Goal: Feedback & Contribution: Leave review/rating

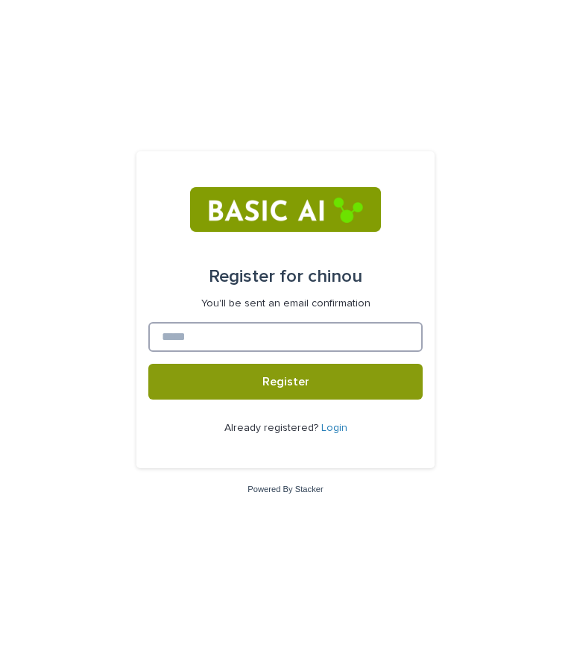
click at [324, 327] on input at bounding box center [285, 337] width 274 height 30
type input "**********"
click at [148, 364] on button "Register" at bounding box center [285, 382] width 274 height 36
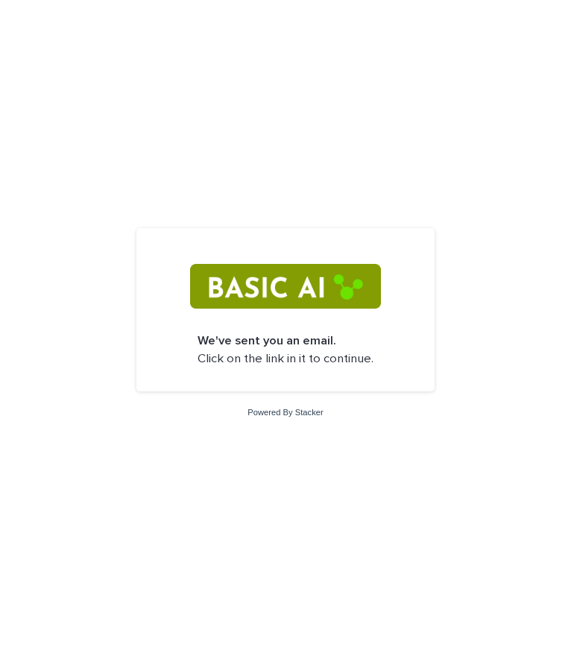
click at [311, 286] on img at bounding box center [285, 286] width 190 height 45
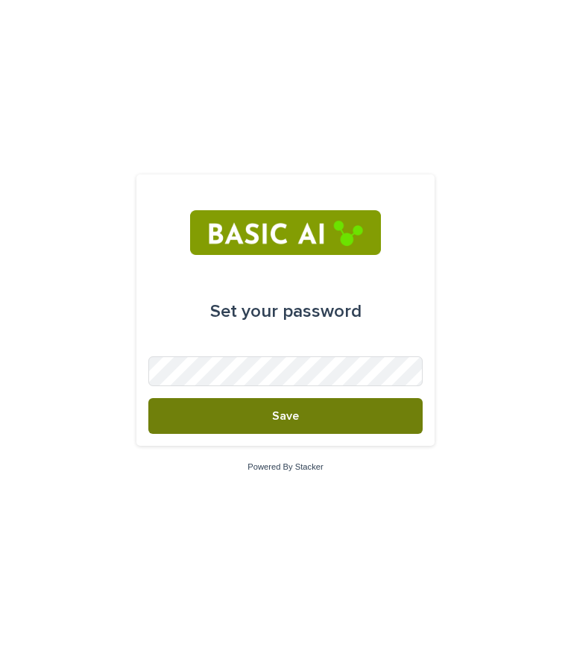
click at [336, 411] on button "Save" at bounding box center [285, 416] width 274 height 36
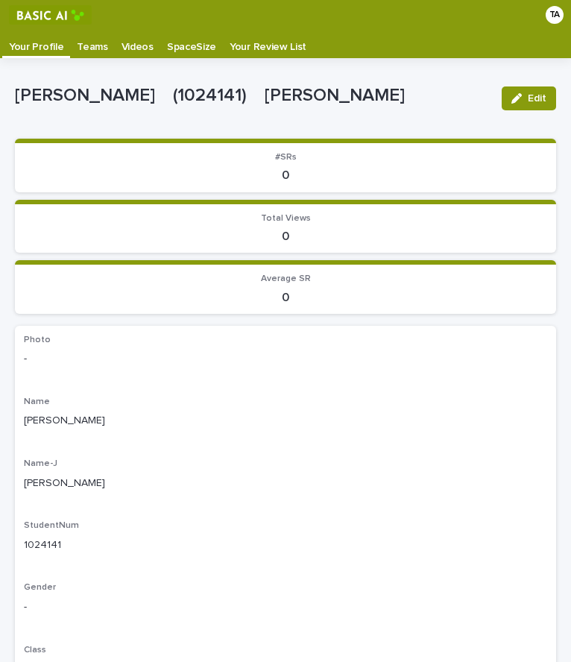
click at [160, 40] on div "SpaceSize" at bounding box center [191, 42] width 63 height 24
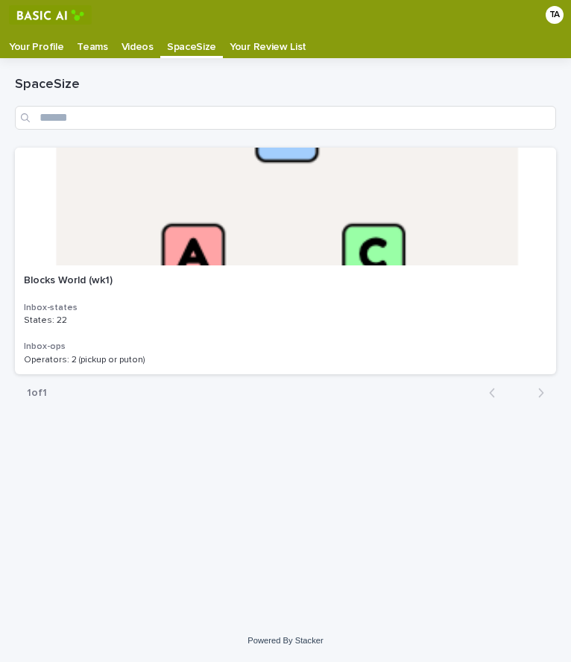
click at [133, 53] on p "Videos" at bounding box center [138, 42] width 32 height 24
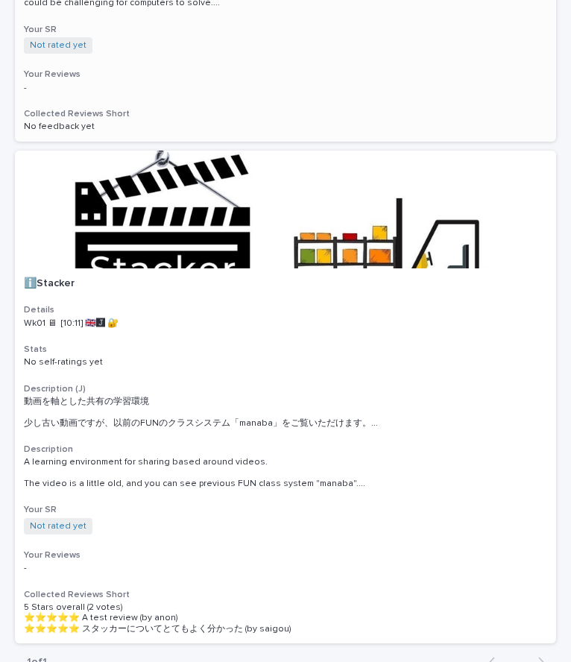
scroll to position [1102, 0]
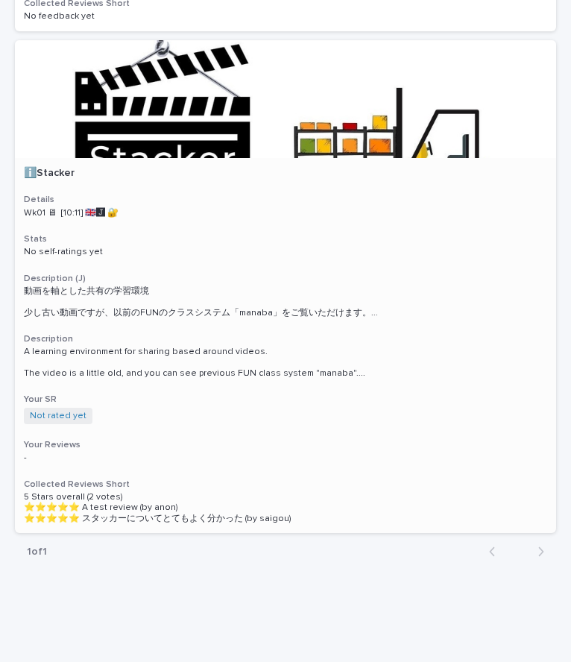
click at [48, 167] on p "ℹ️Stacker" at bounding box center [286, 173] width 524 height 13
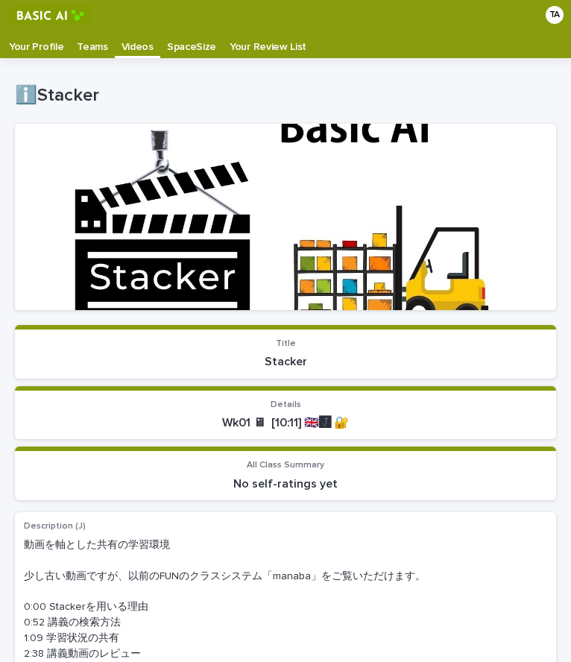
click at [43, 41] on p "Your Profile" at bounding box center [36, 42] width 54 height 24
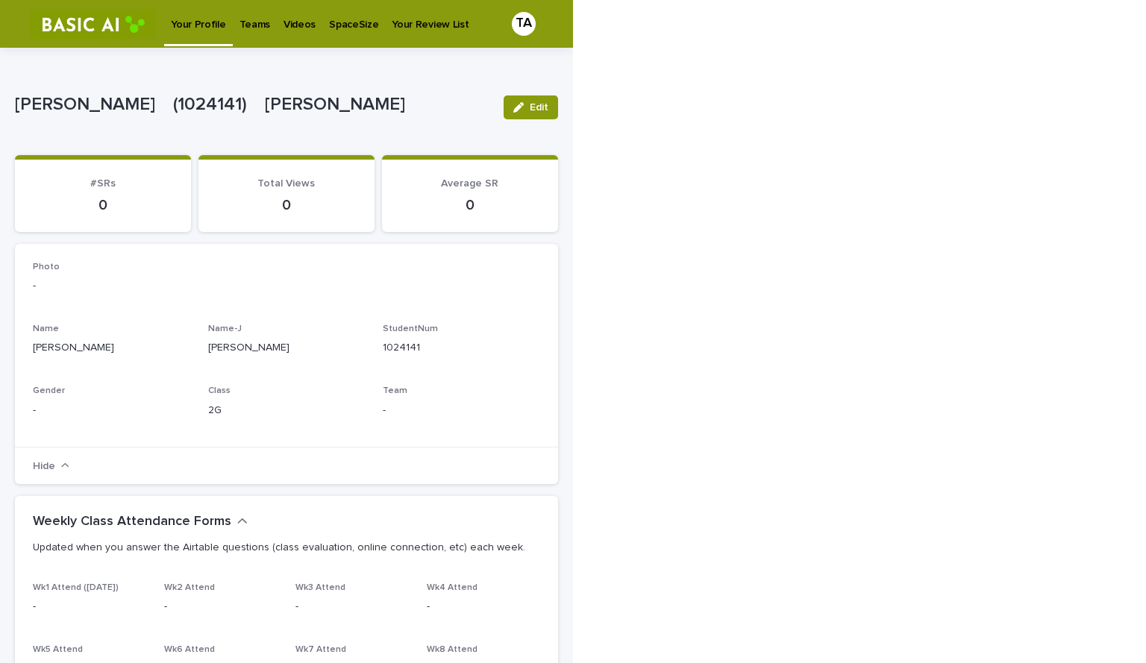
click at [310, 19] on div "Videos" at bounding box center [299, 15] width 45 height 31
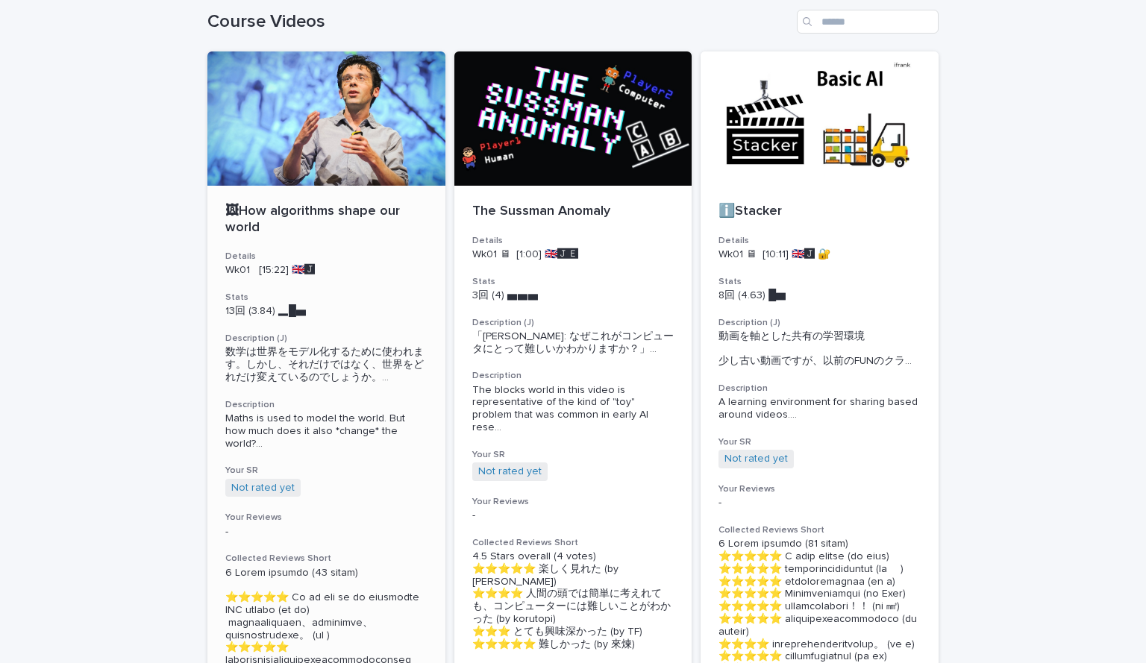
scroll to position [69, 0]
click at [271, 212] on p "🖼How algorithms shape our world" at bounding box center [326, 219] width 202 height 32
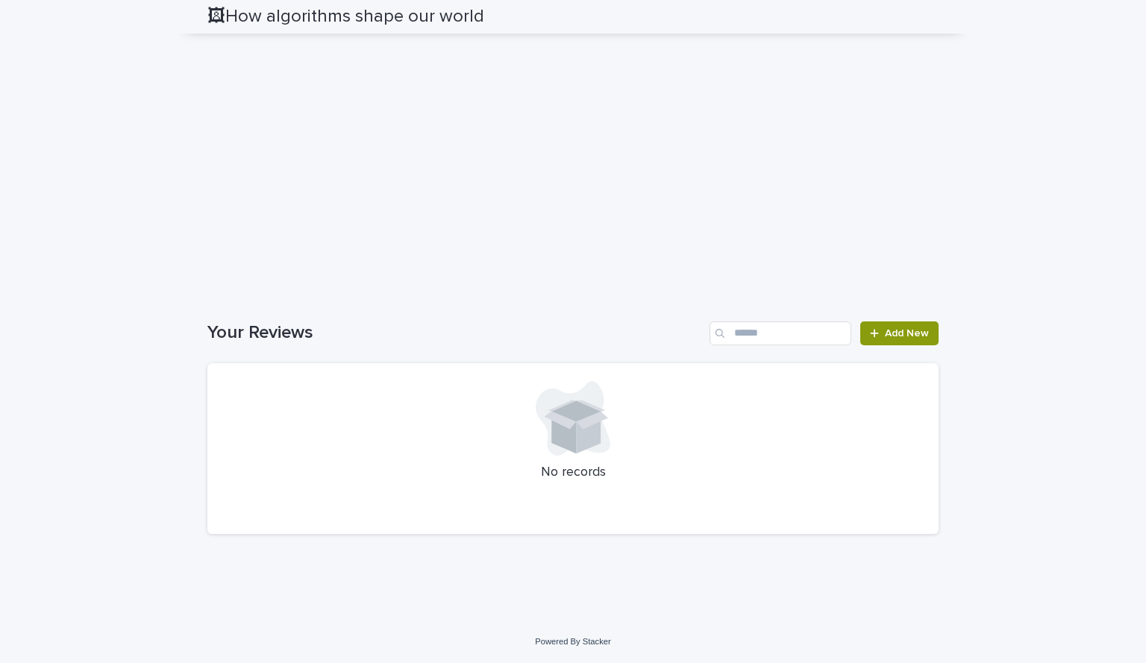
scroll to position [1927, 0]
click at [571, 336] on span "Add New" at bounding box center [907, 333] width 44 height 10
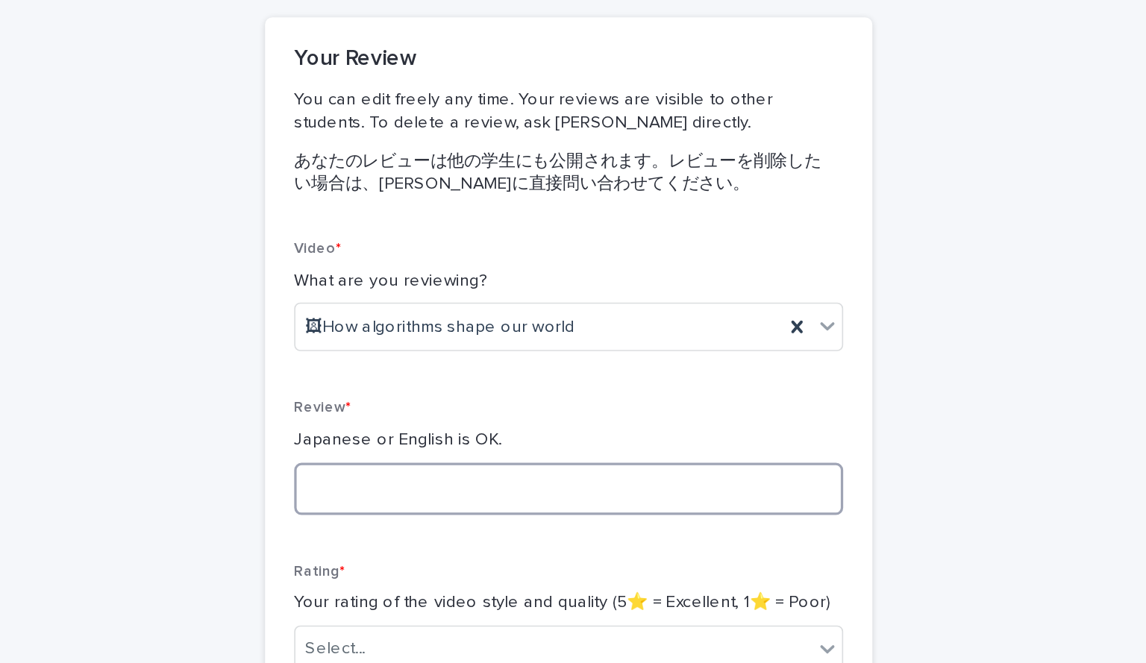
click at [509, 427] on textarea at bounding box center [572, 422] width 337 height 32
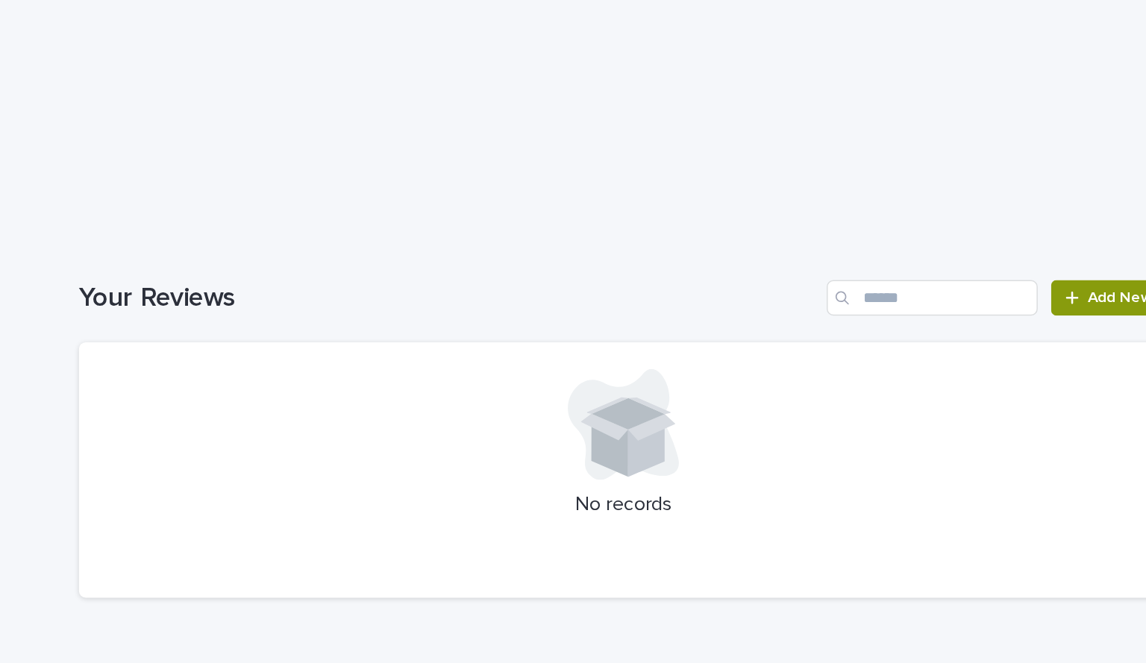
scroll to position [1942, 0]
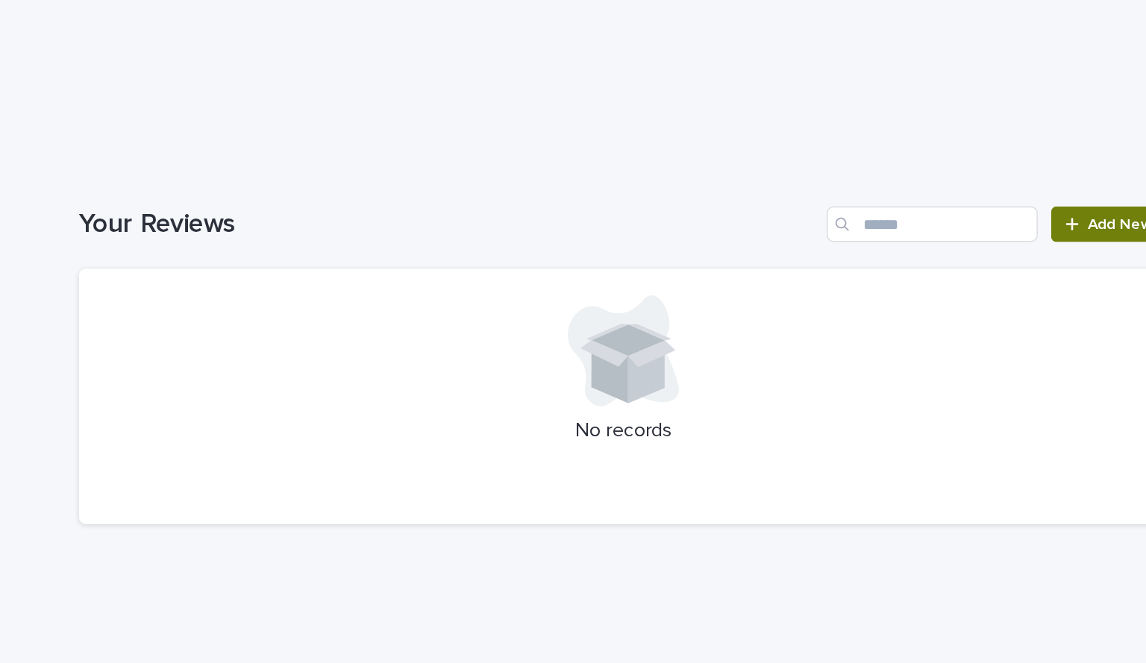
click at [571, 338] on icon at bounding box center [874, 332] width 9 height 10
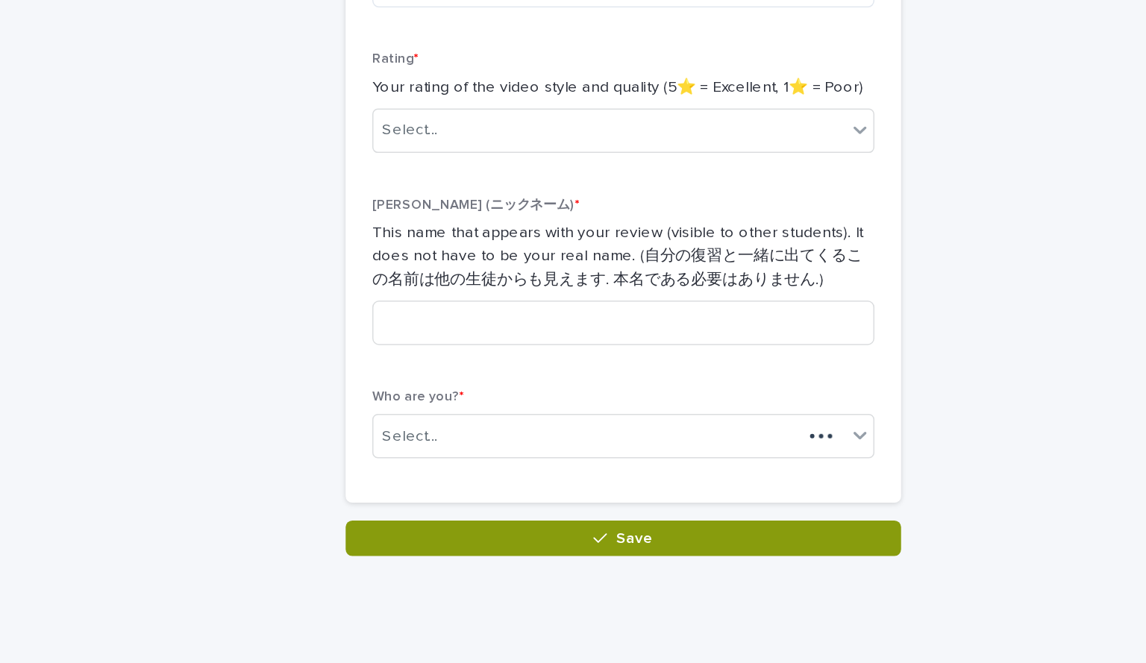
scroll to position [260, 0]
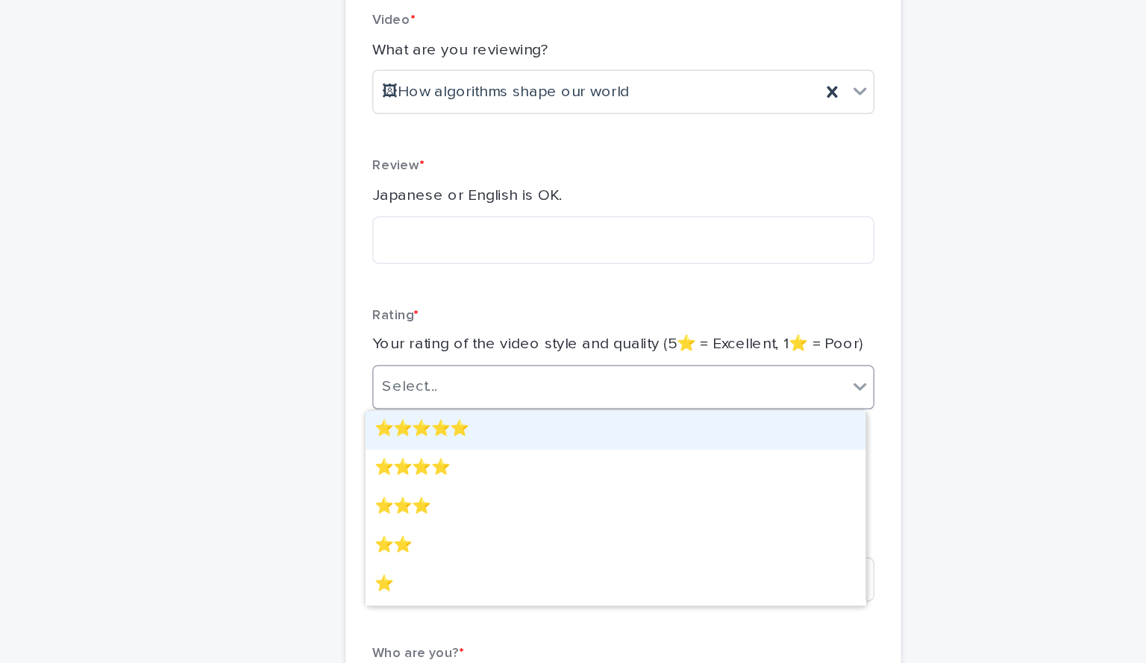
click at [450, 258] on input "text" at bounding box center [450, 260] width 1 height 13
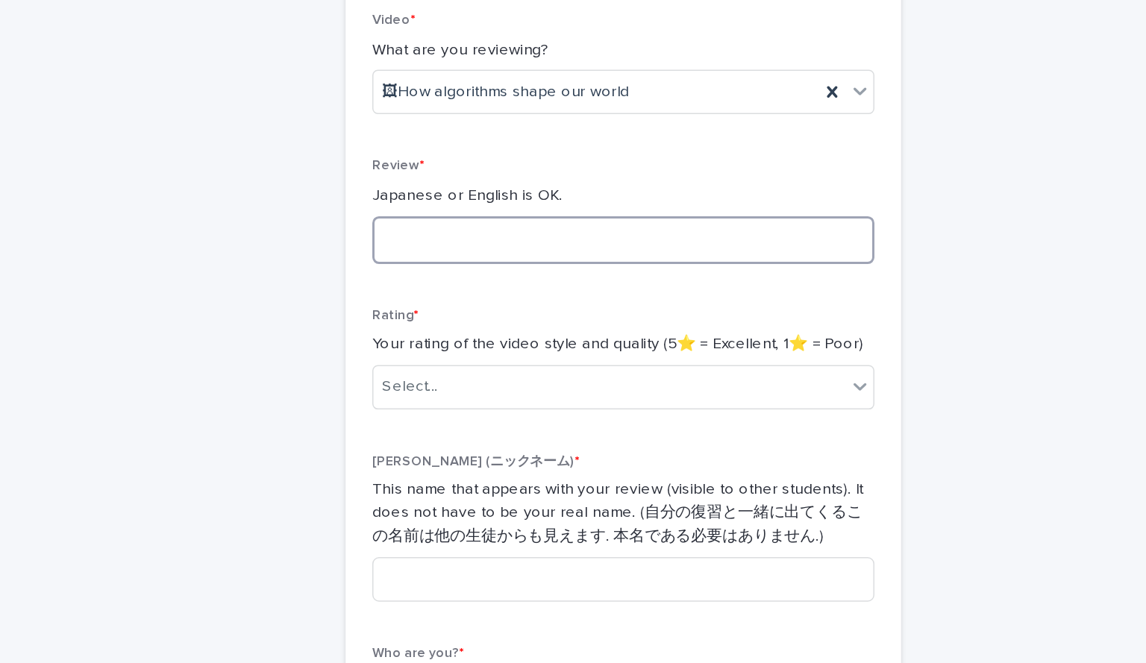
click at [457, 146] on textarea at bounding box center [572, 161] width 337 height 32
type textarea "**********"
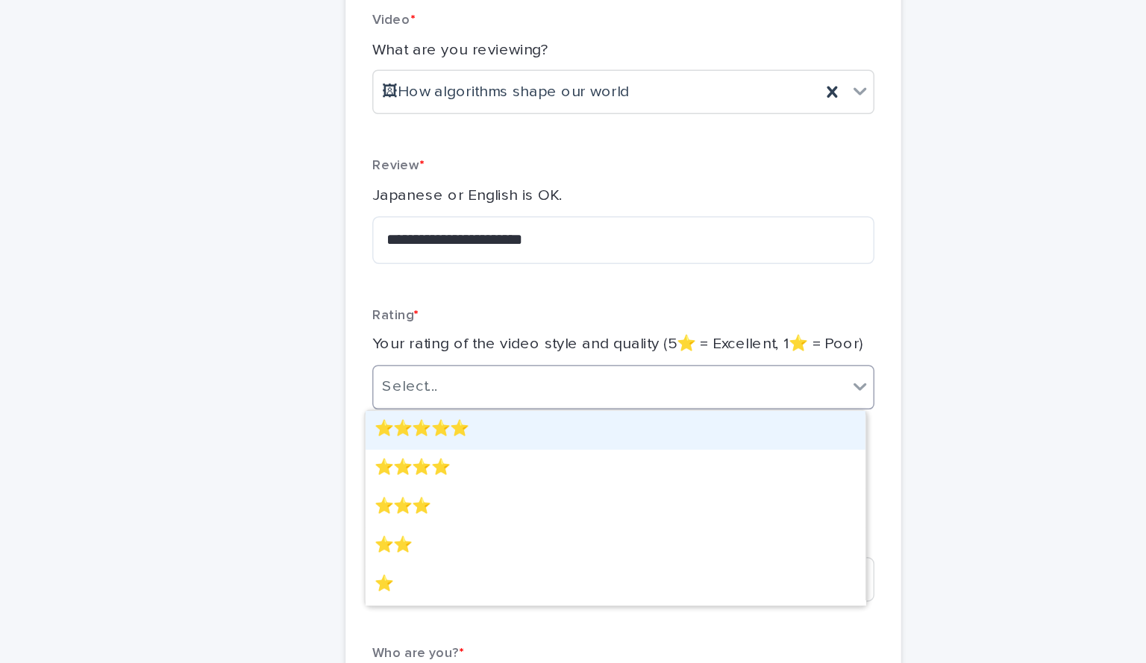
click at [442, 271] on div "Select..." at bounding box center [563, 260] width 317 height 25
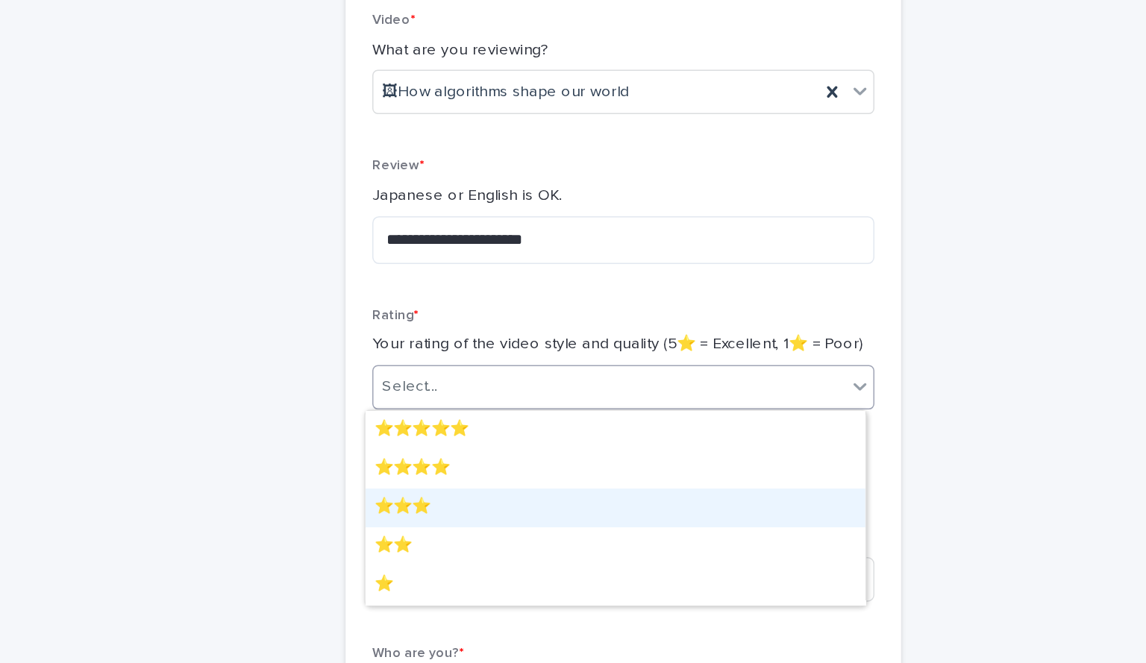
click at [435, 350] on div "⭐️⭐️⭐️" at bounding box center [568, 341] width 336 height 26
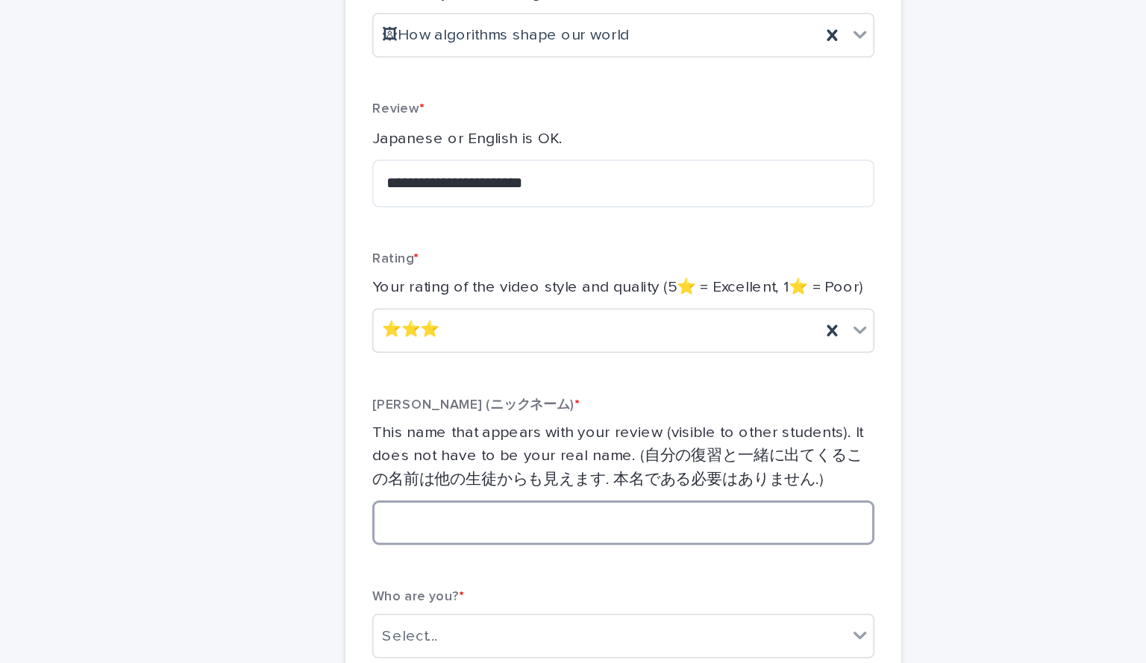
click at [435, 388] on input at bounding box center [572, 389] width 337 height 30
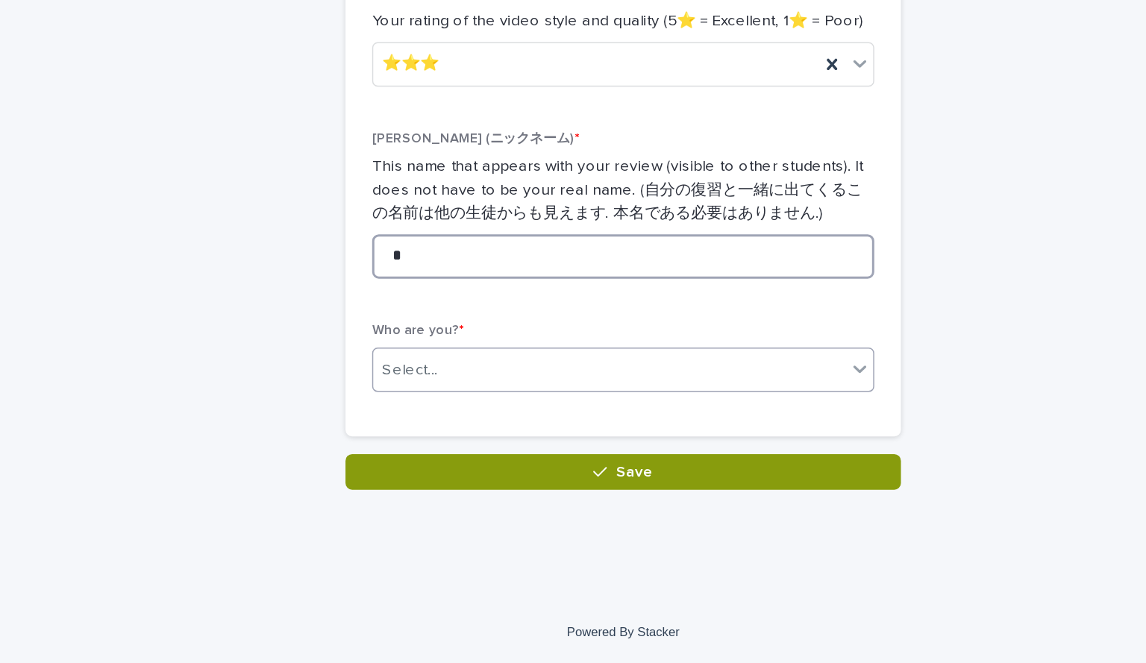
type input "*"
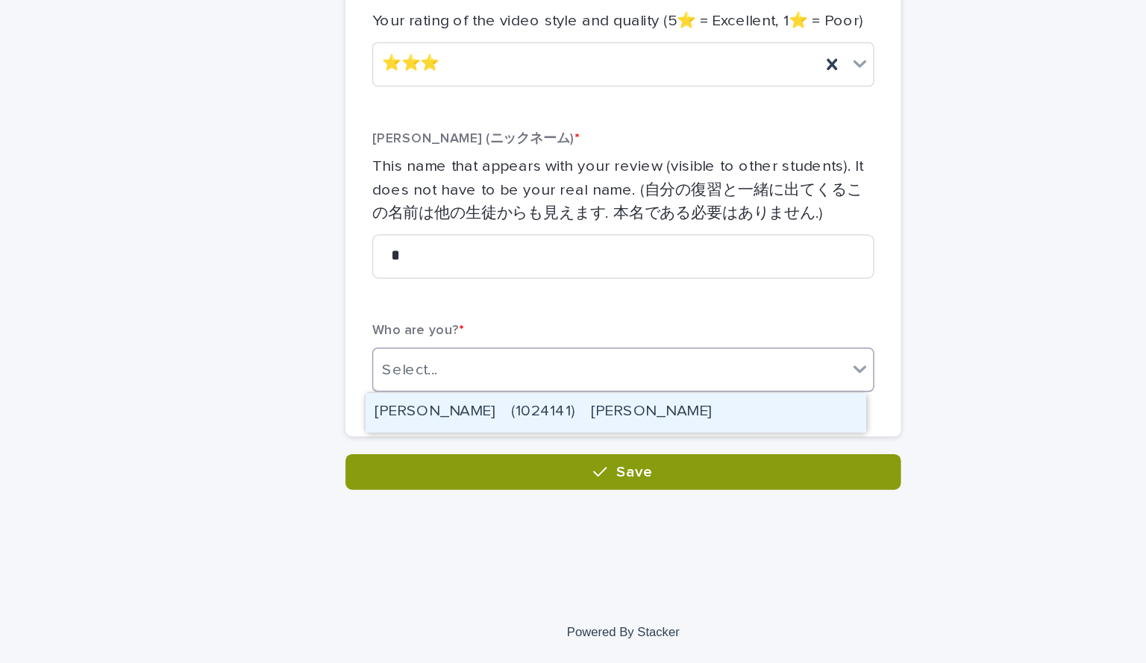
click at [446, 466] on div "Select..." at bounding box center [563, 465] width 317 height 25
click at [444, 487] on div "TAKIYA Azumi　(1024141)　瀧谷　梓美" at bounding box center [568, 494] width 336 height 26
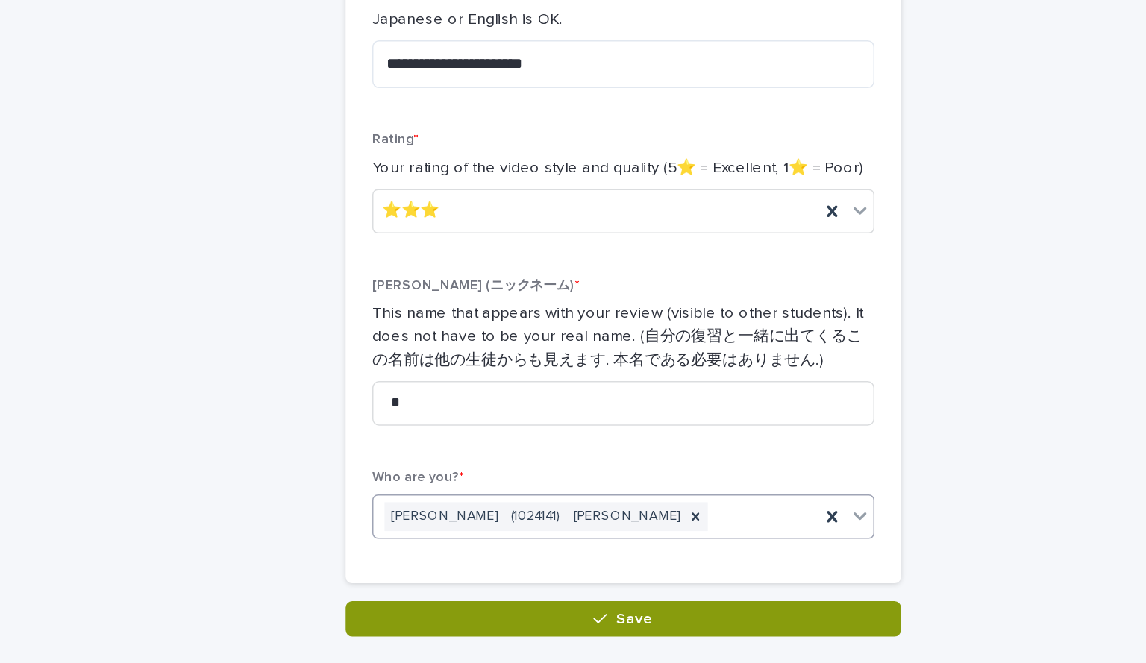
scroll to position [163, 0]
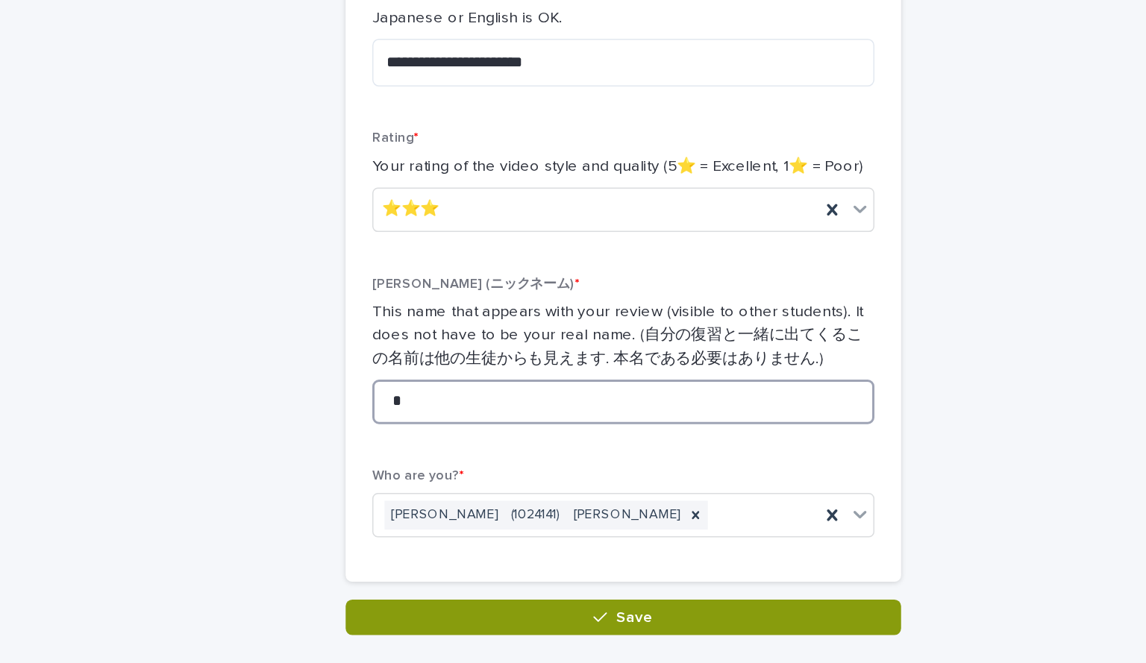
click at [433, 483] on input "*" at bounding box center [572, 487] width 337 height 30
type input "*"
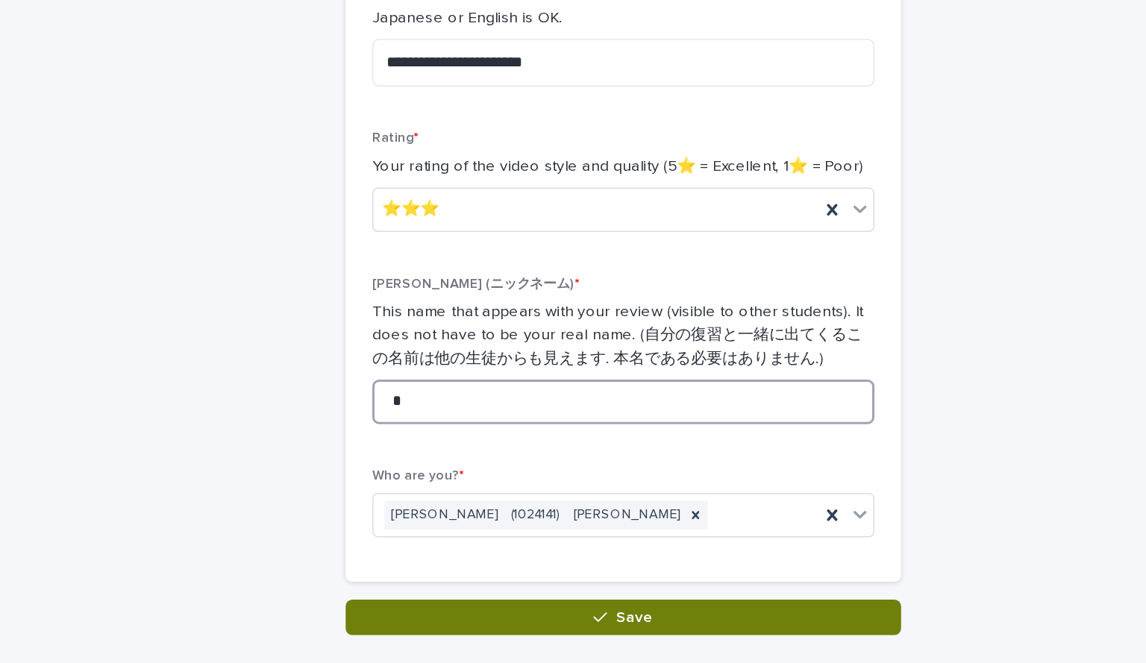
type input "*"
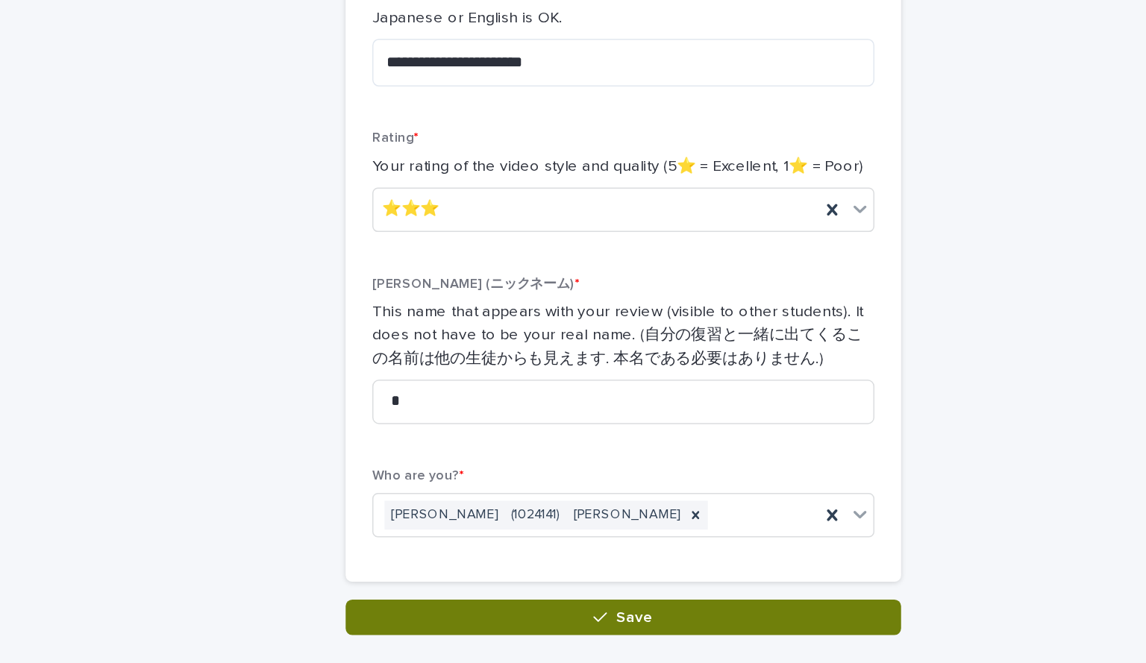
click at [422, 638] on button "Save" at bounding box center [572, 632] width 373 height 24
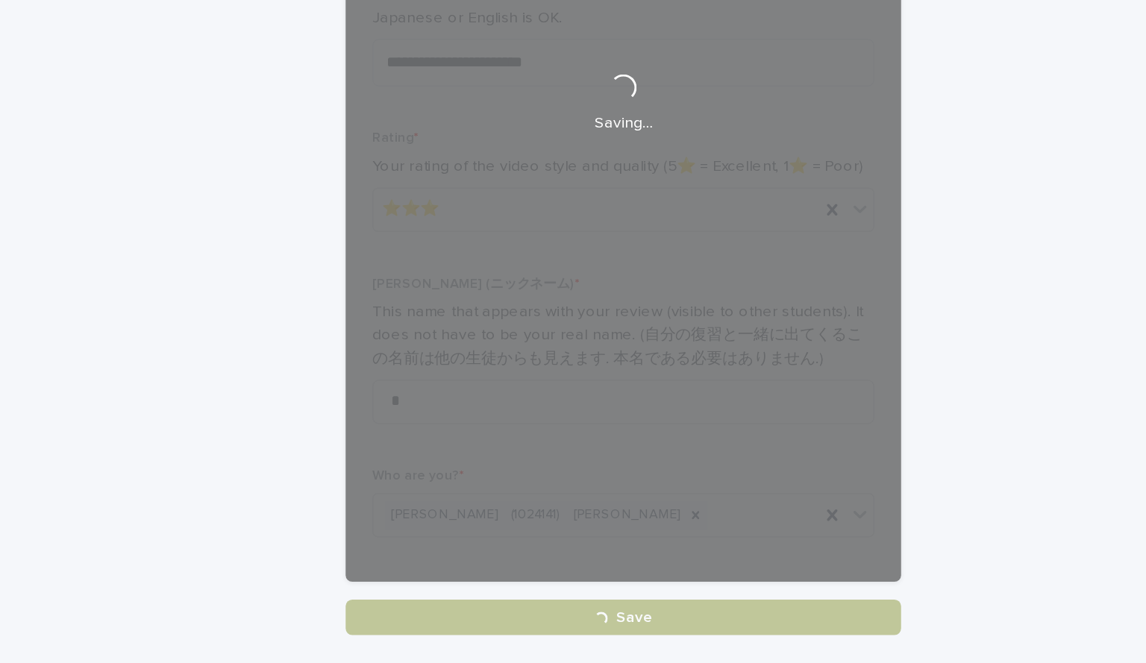
click at [422, 638] on div "**********" at bounding box center [572, 264] width 373 height 759
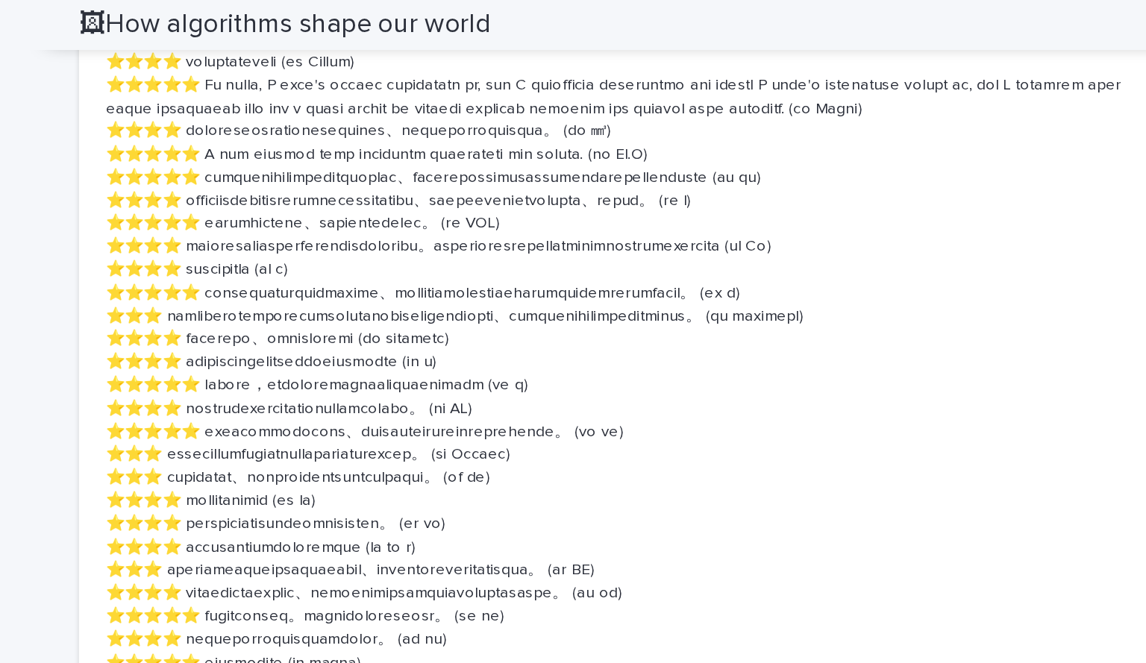
scroll to position [735, 0]
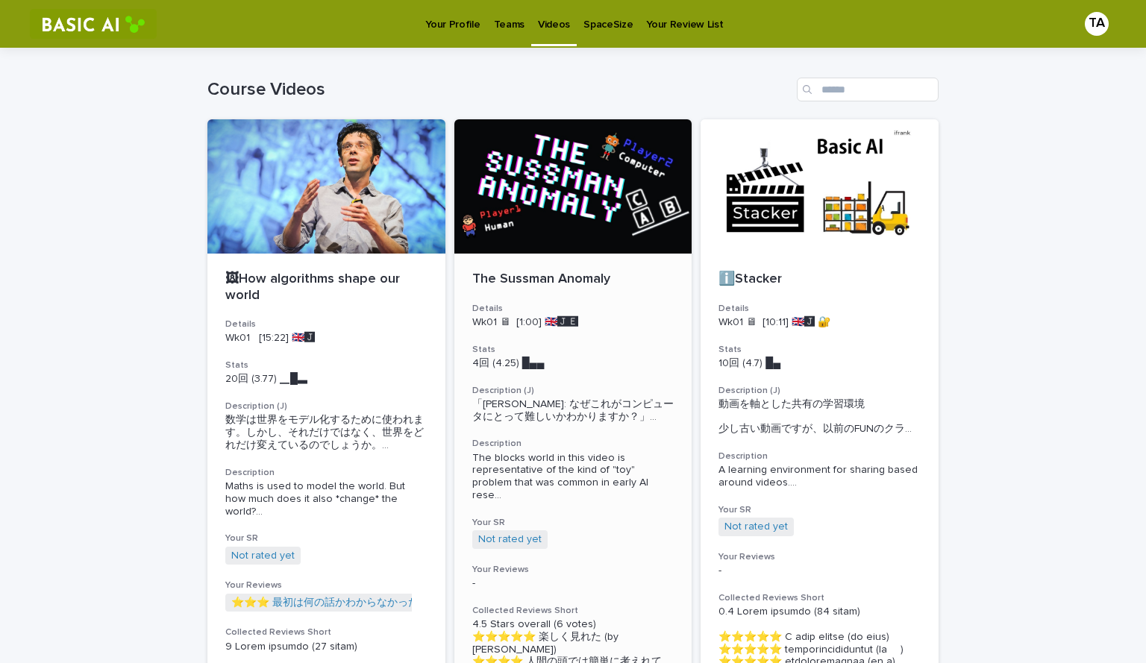
click at [538, 277] on p "The Sussman Anomaly" at bounding box center [573, 279] width 202 height 16
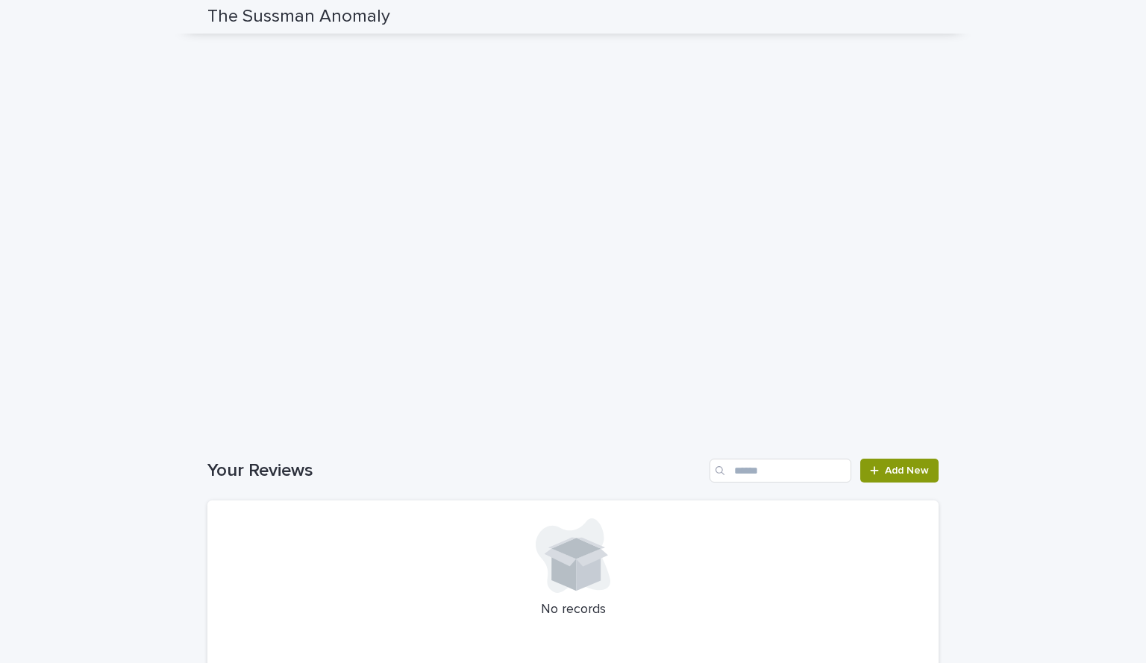
scroll to position [1211, 0]
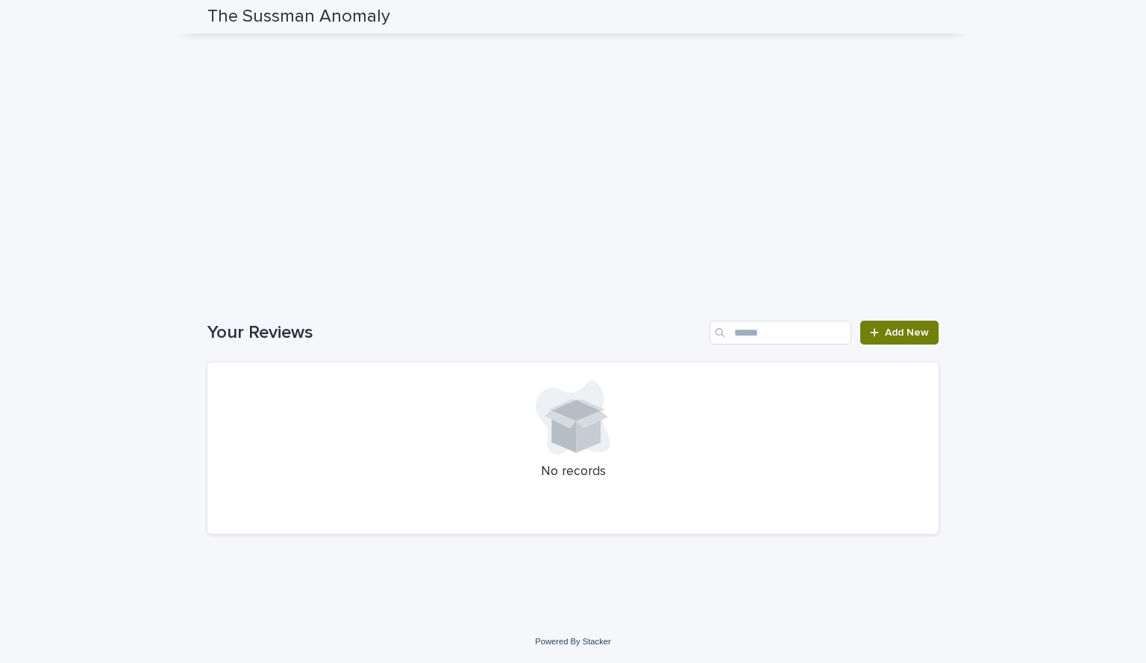
click at [571, 327] on link "Add New" at bounding box center [899, 333] width 78 height 24
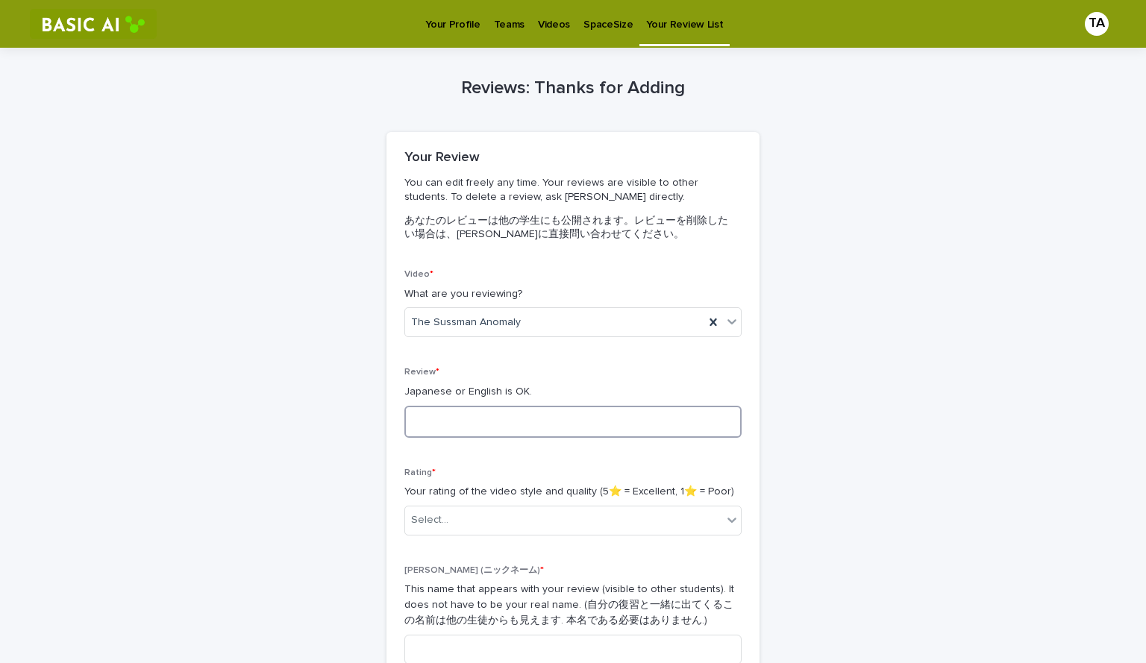
click at [483, 418] on textarea at bounding box center [572, 422] width 337 height 32
type textarea "*"
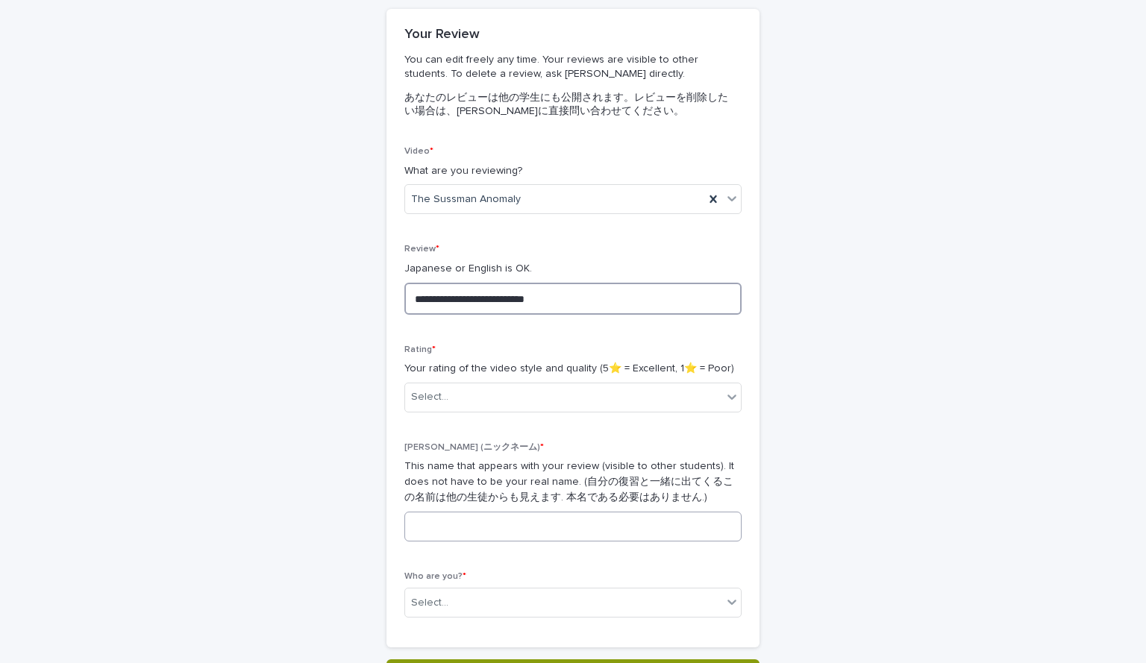
scroll to position [126, 0]
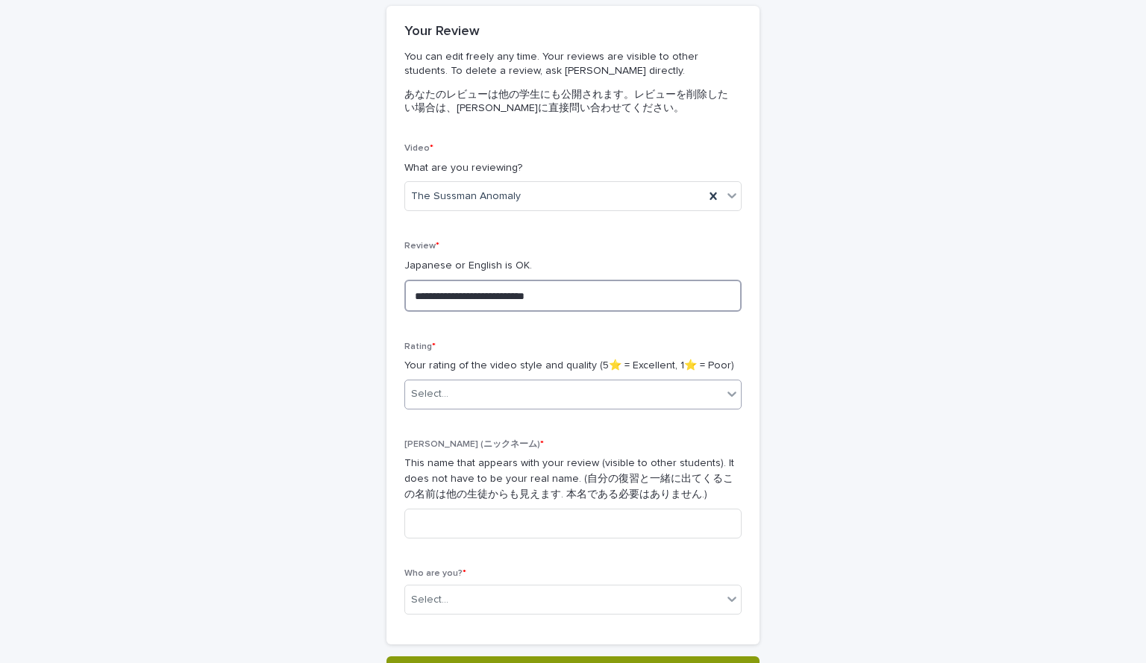
type textarea "**********"
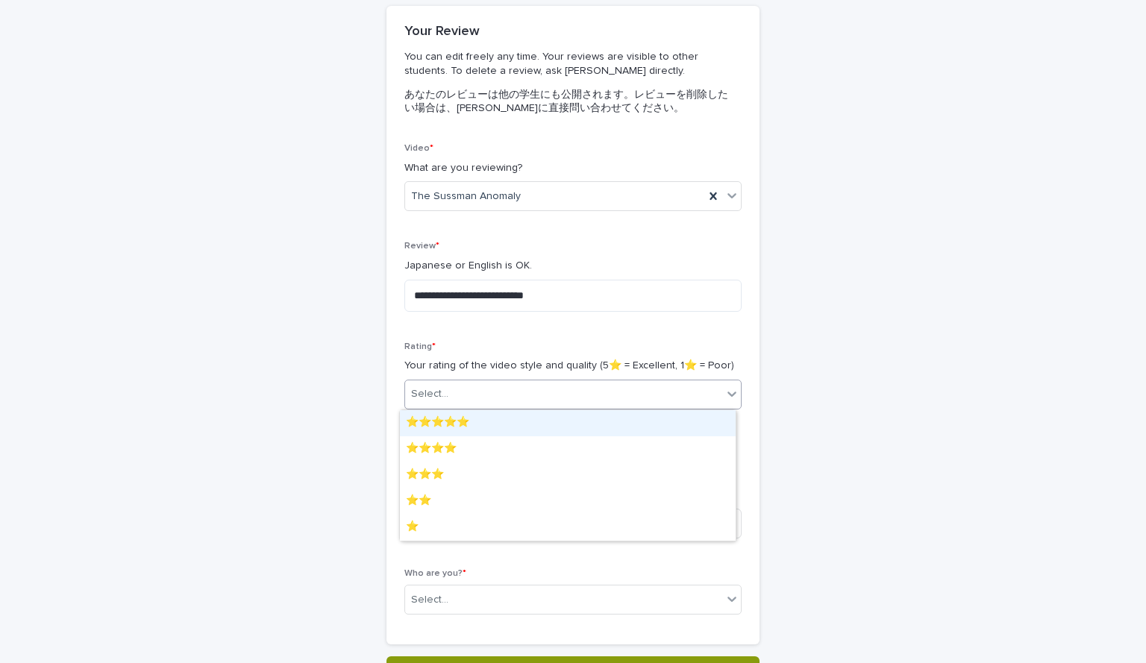
click at [446, 392] on div "Select..." at bounding box center [563, 394] width 317 height 25
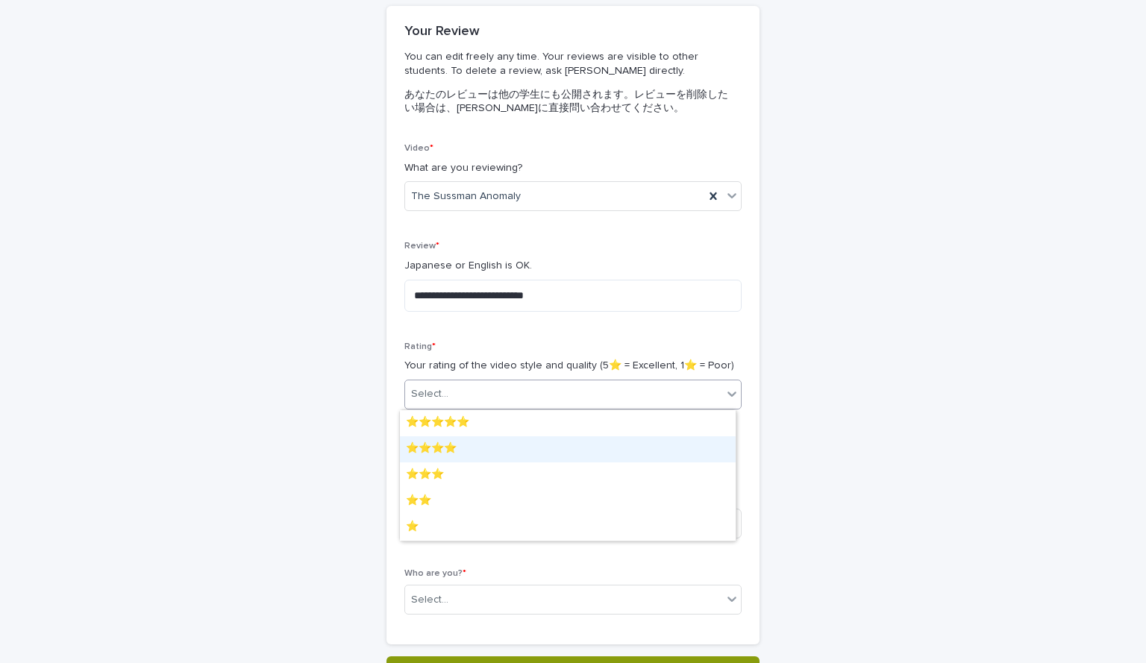
click at [421, 448] on div "⭐️⭐️⭐️⭐️" at bounding box center [568, 449] width 336 height 26
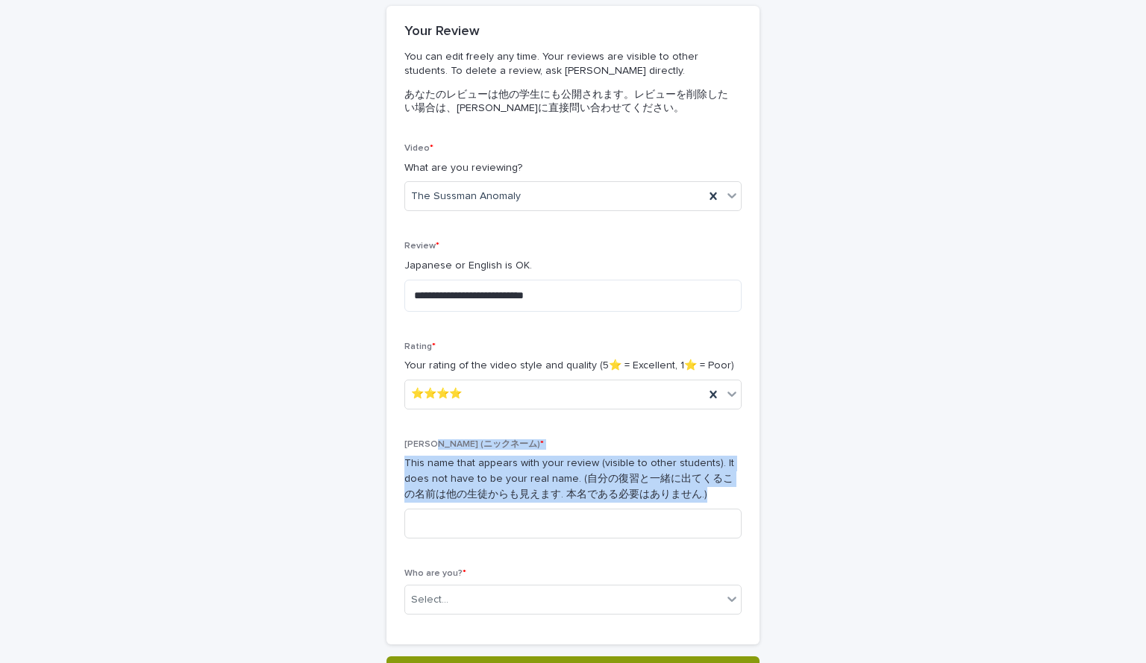
drag, startPoint x: 422, startPoint y: 430, endPoint x: 418, endPoint y: 539, distance: 109.0
click at [418, 539] on div "Nick (ニックネーム) * This name that appears with your review (visible to other stude…" at bounding box center [572, 494] width 337 height 111
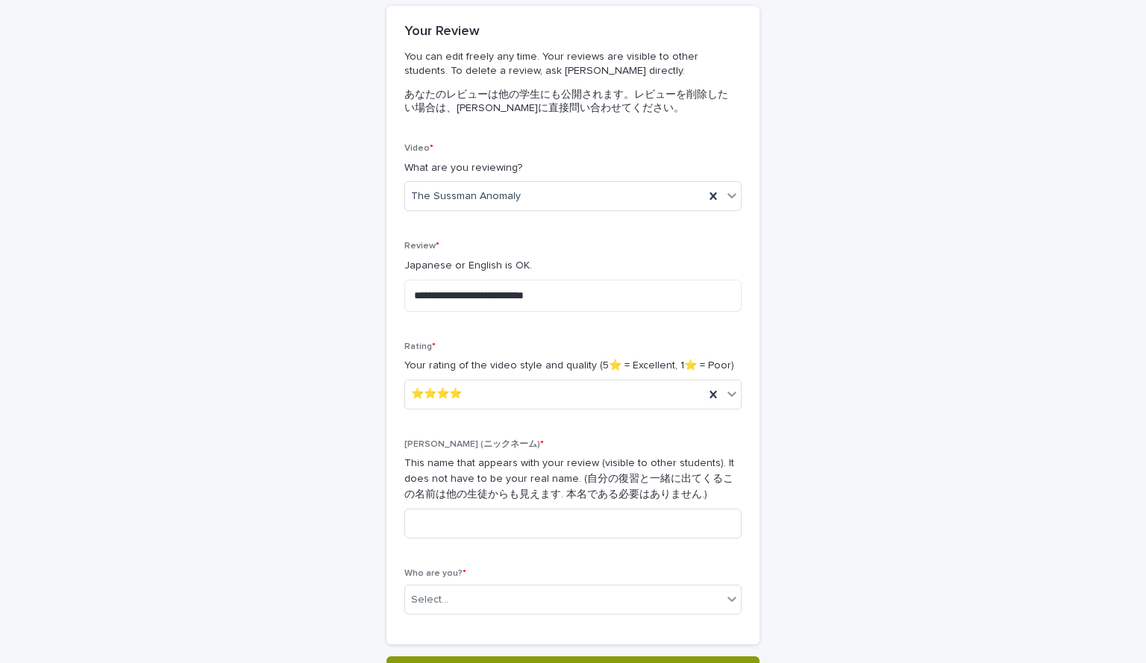
click at [418, 539] on div "Nick (ニックネーム) * This name that appears with your review (visible to other stude…" at bounding box center [572, 494] width 337 height 111
click at [419, 523] on input at bounding box center [572, 524] width 337 height 30
type input "*"
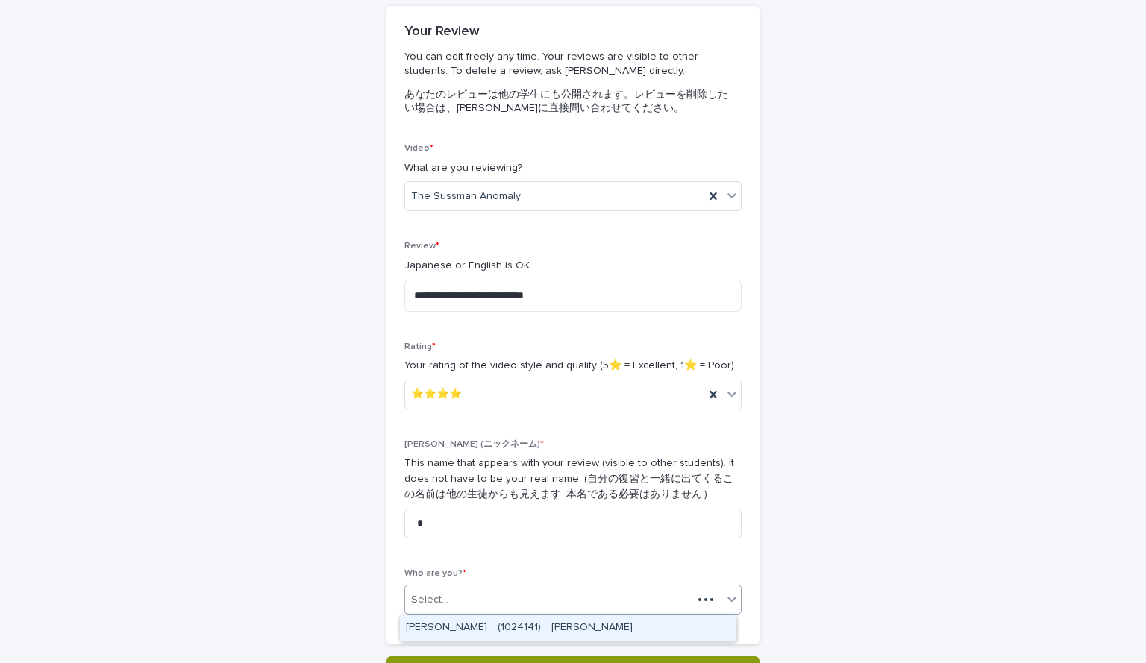
click at [417, 600] on div "Select..." at bounding box center [429, 600] width 37 height 16
click at [435, 637] on div "TAKIYA Azumi　(1024141)　瀧谷　梓美" at bounding box center [568, 628] width 336 height 26
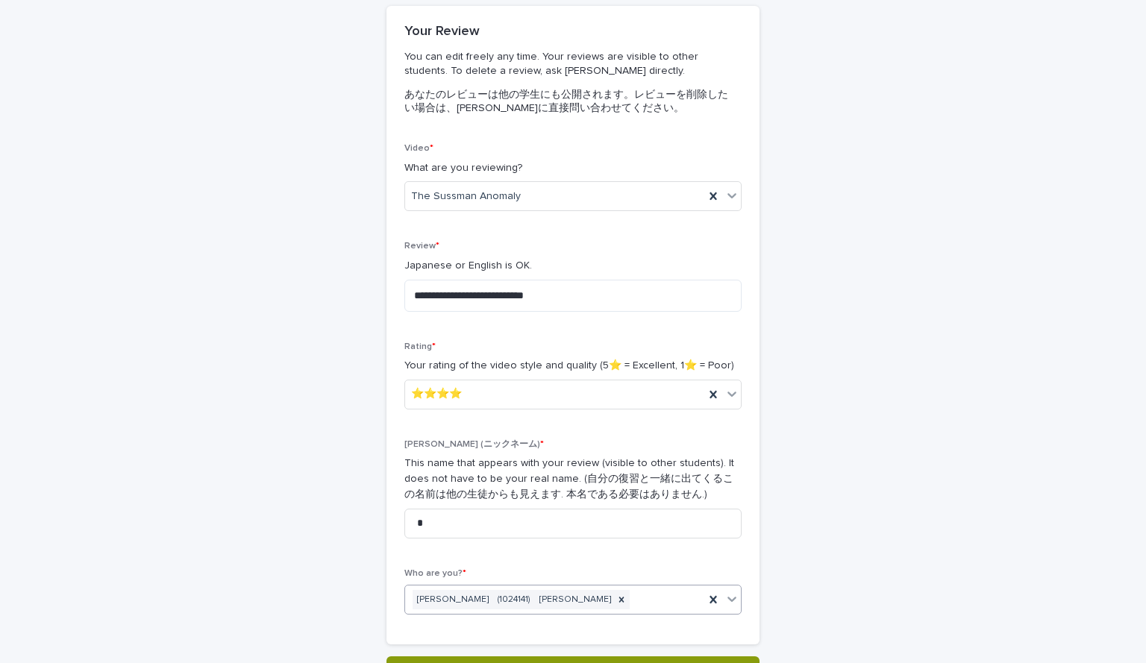
scroll to position [260, 0]
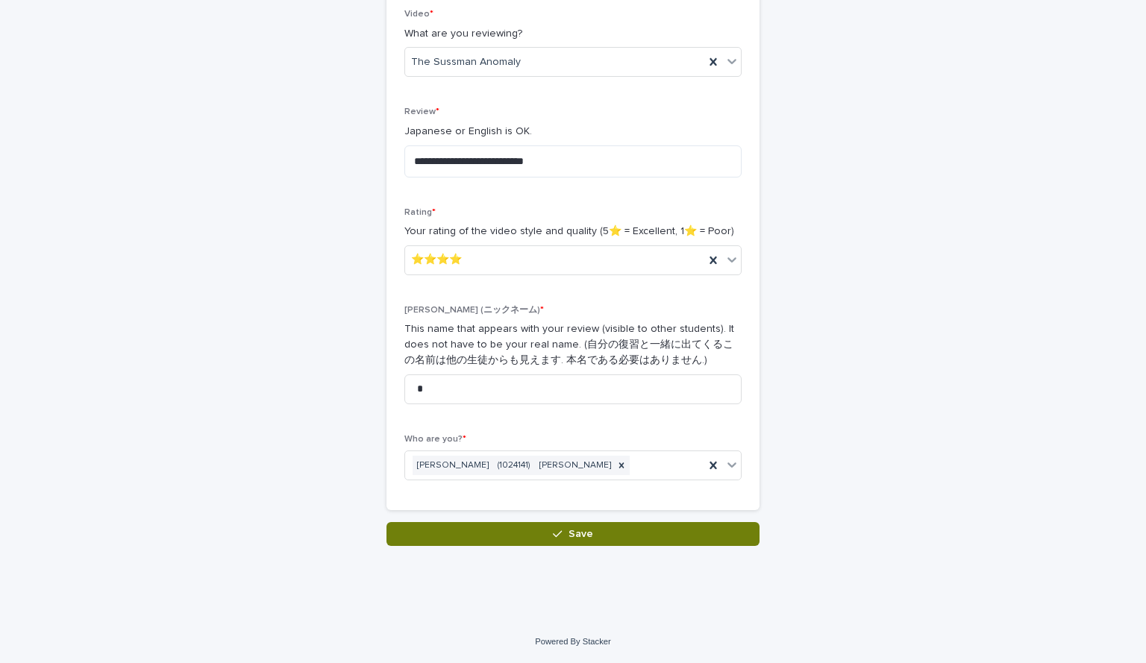
click at [471, 533] on button "Save" at bounding box center [572, 534] width 373 height 24
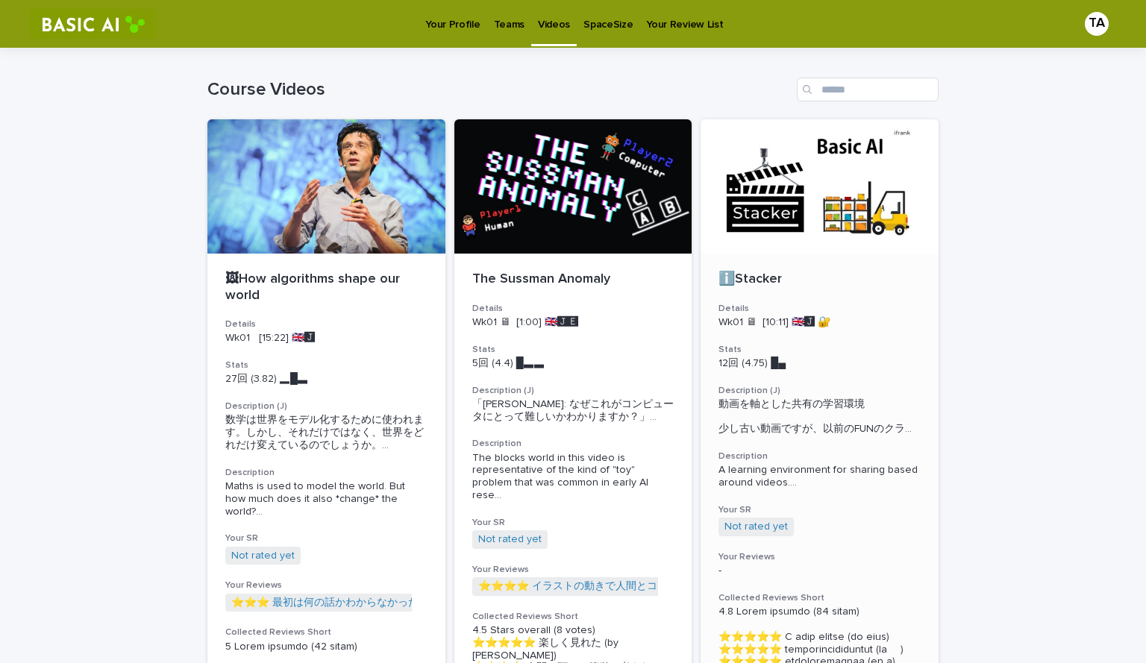
click at [571, 261] on div "ℹ️Stacker Details Wk01 🖥 [10:11] 🇬🇧🅹️ 🔐 Stats 12回 (4.75) █▄　　　 Description (J) …" at bounding box center [819, 614] width 238 height 721
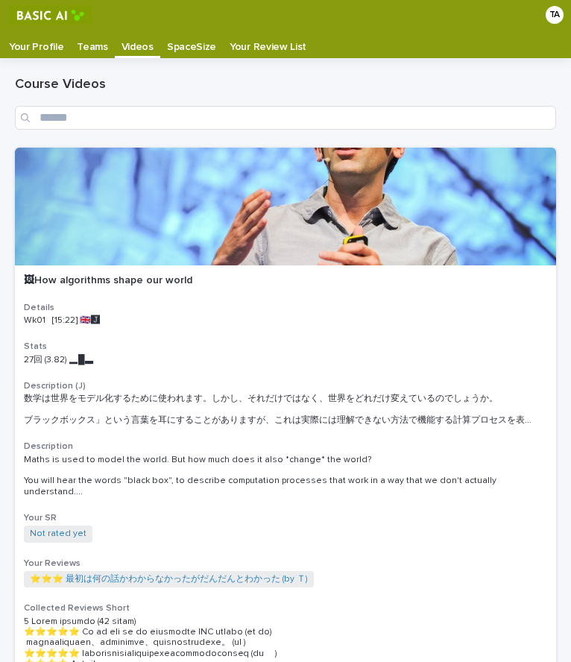
scroll to position [30, 0]
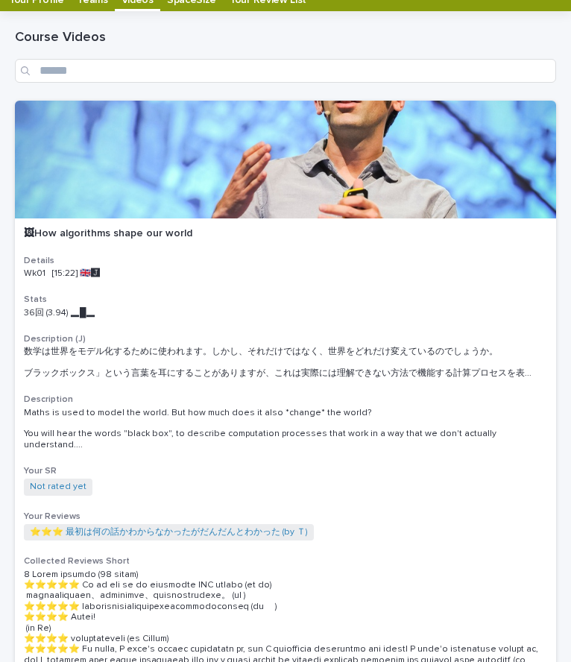
scroll to position [47, 0]
click at [143, 205] on div at bounding box center [285, 160] width 541 height 118
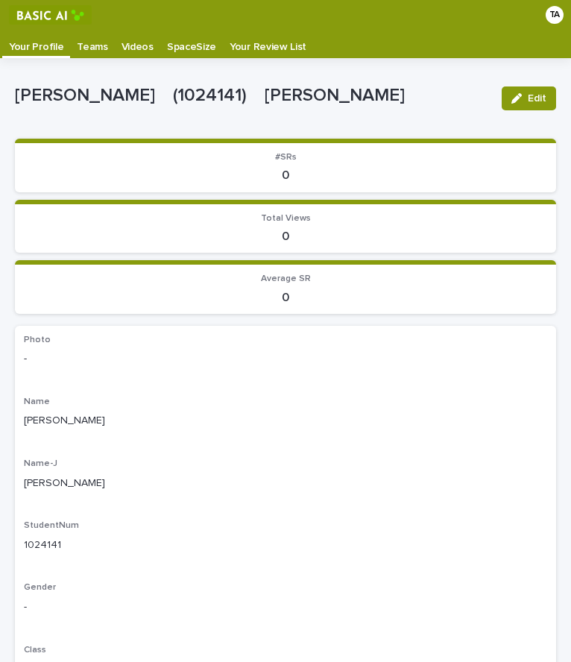
click at [137, 43] on p "Videos" at bounding box center [138, 42] width 32 height 24
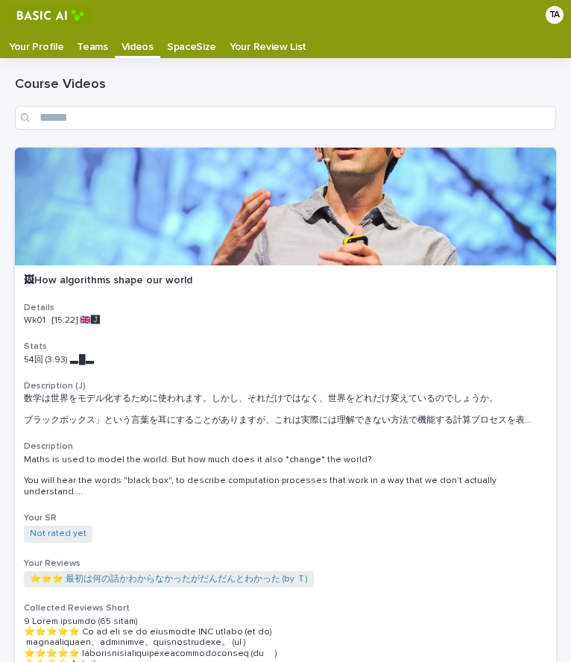
click at [125, 47] on p "Videos" at bounding box center [138, 42] width 32 height 24
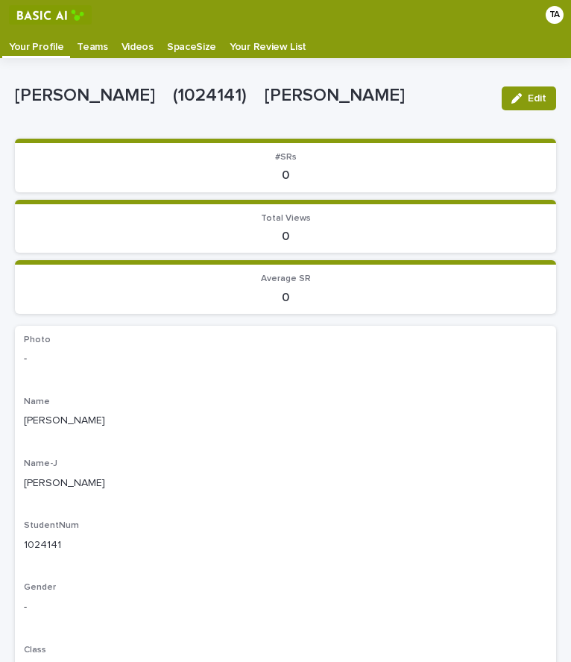
scroll to position [30, 0]
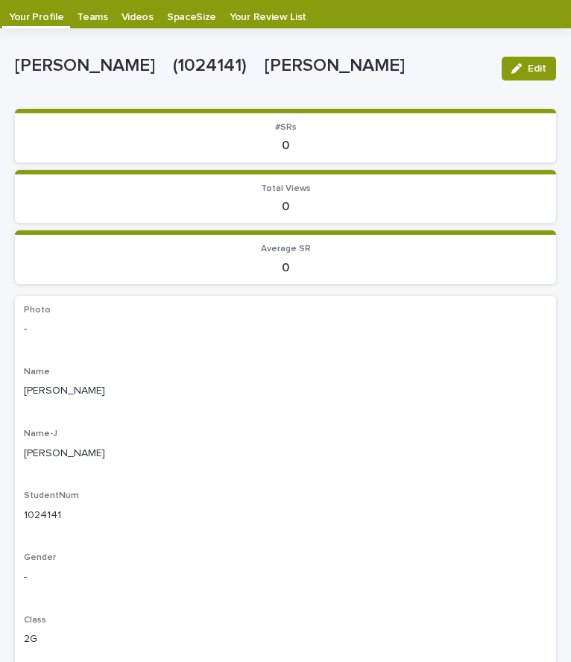
click at [134, 11] on p "Videos" at bounding box center [138, 12] width 32 height 24
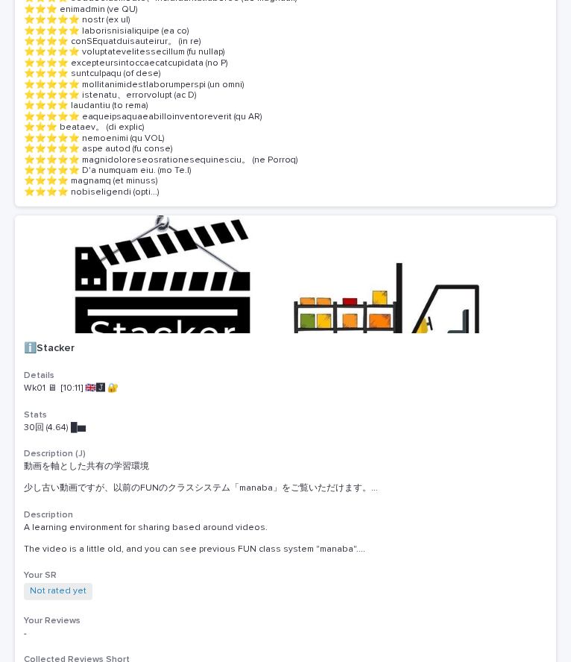
scroll to position [1301, 0]
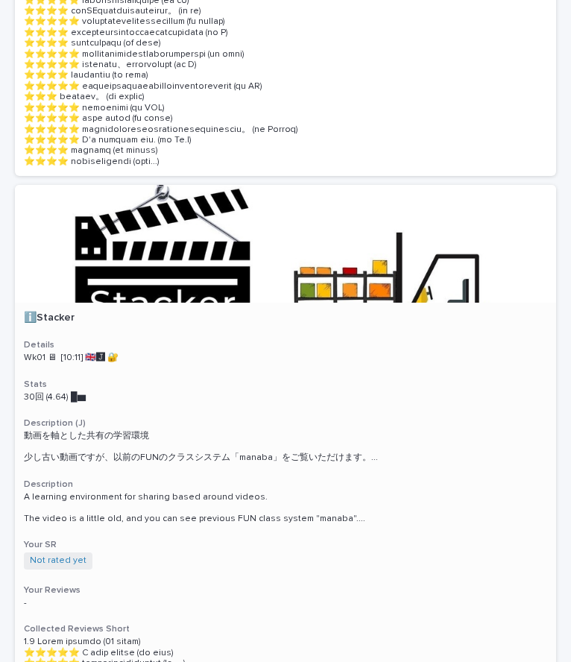
click at [63, 309] on div "ℹ️Stacker" at bounding box center [286, 317] width 524 height 16
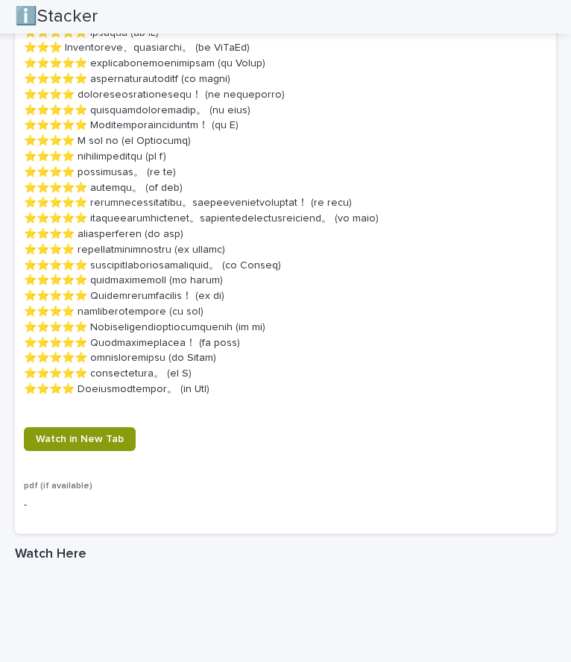
scroll to position [2653, 0]
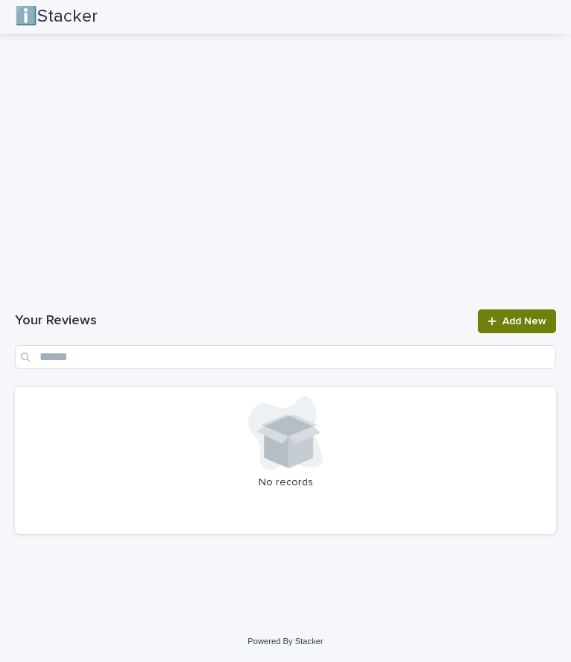
click at [490, 326] on link "Add New" at bounding box center [517, 322] width 78 height 24
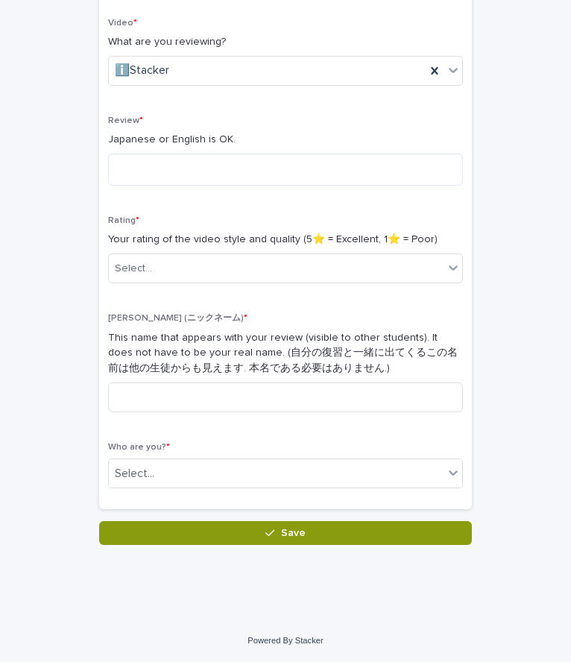
scroll to position [123, 0]
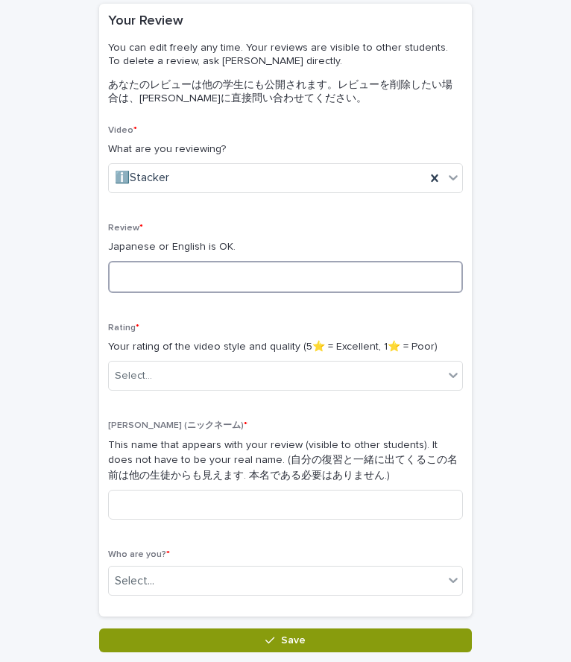
click at [160, 288] on textarea at bounding box center [285, 277] width 355 height 32
click at [137, 284] on textarea "*********" at bounding box center [285, 277] width 355 height 32
click at [143, 277] on textarea "*********" at bounding box center [285, 277] width 355 height 32
click at [228, 272] on textarea "*********" at bounding box center [285, 277] width 355 height 32
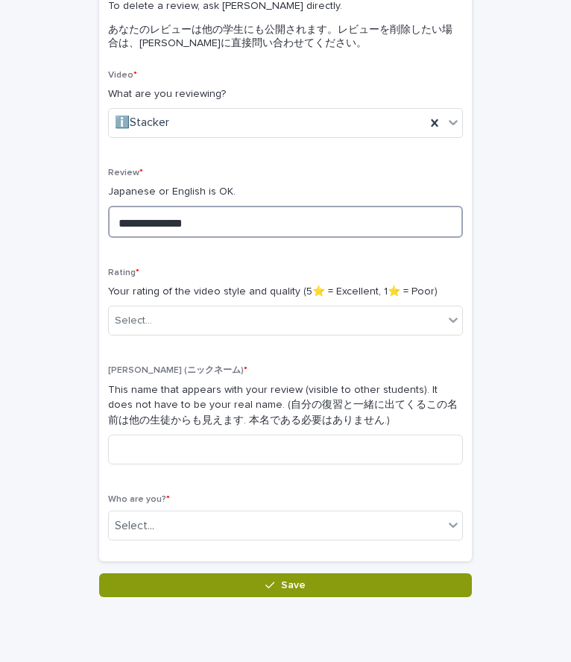
scroll to position [179, 0]
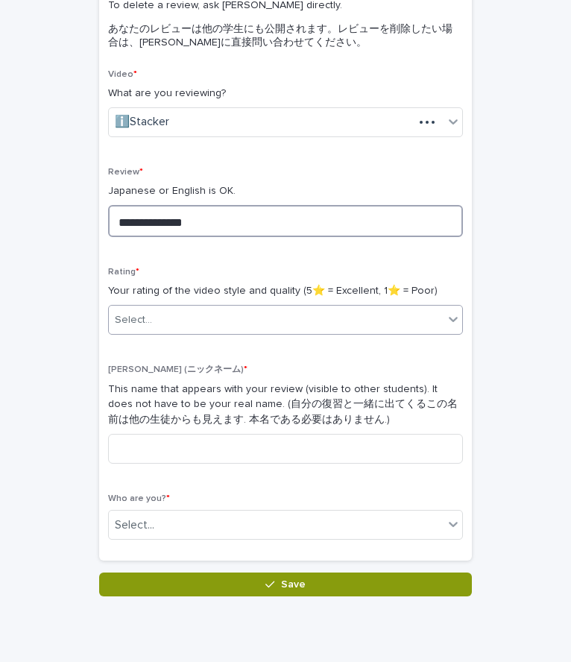
type textarea "**********"
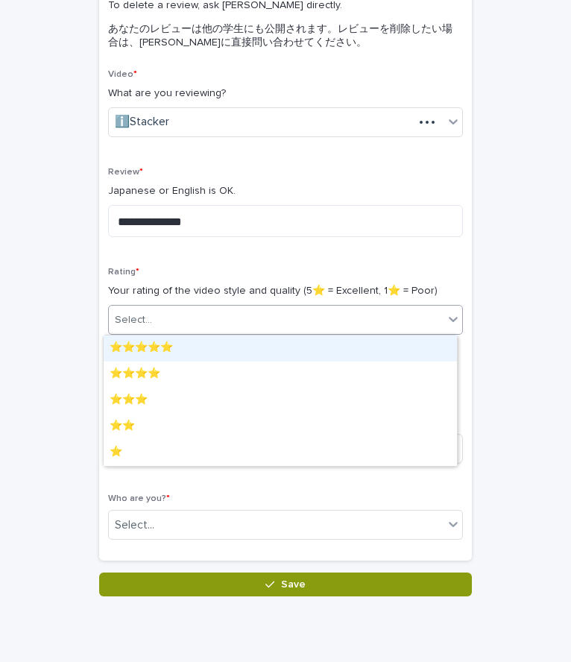
click at [195, 323] on div "Select..." at bounding box center [276, 320] width 335 height 25
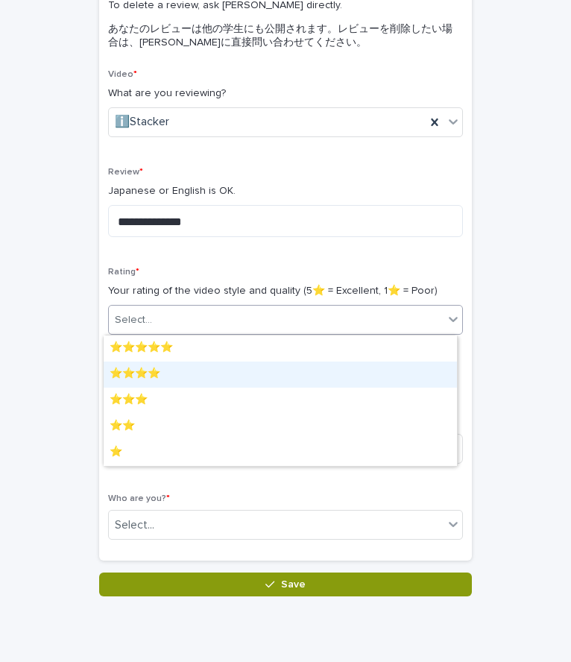
click at [164, 365] on div "⭐️⭐️⭐️⭐️" at bounding box center [281, 375] width 354 height 26
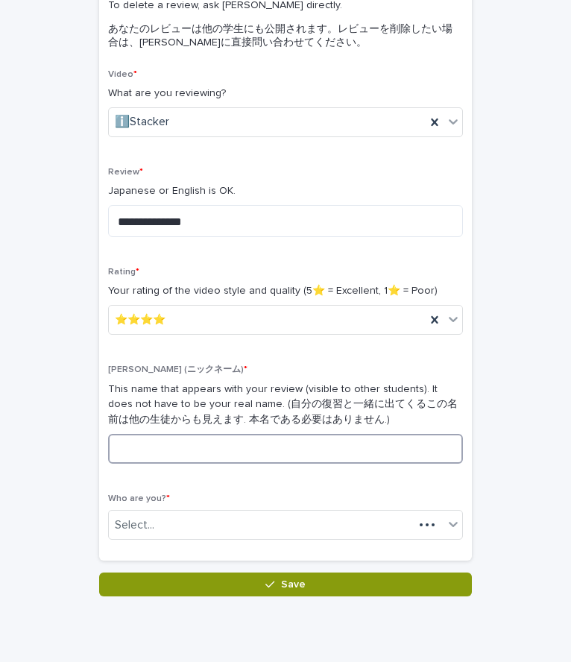
click at [128, 436] on input at bounding box center [285, 449] width 355 height 30
type input "*"
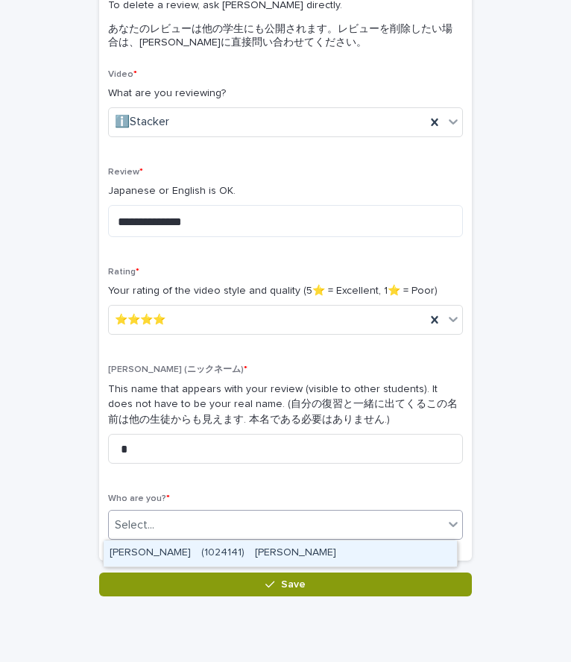
click at [123, 512] on div "Select..." at bounding box center [285, 525] width 355 height 30
click at [126, 546] on div "TAKIYA Azumi　(1024141)　瀧谷　梓美" at bounding box center [281, 554] width 354 height 26
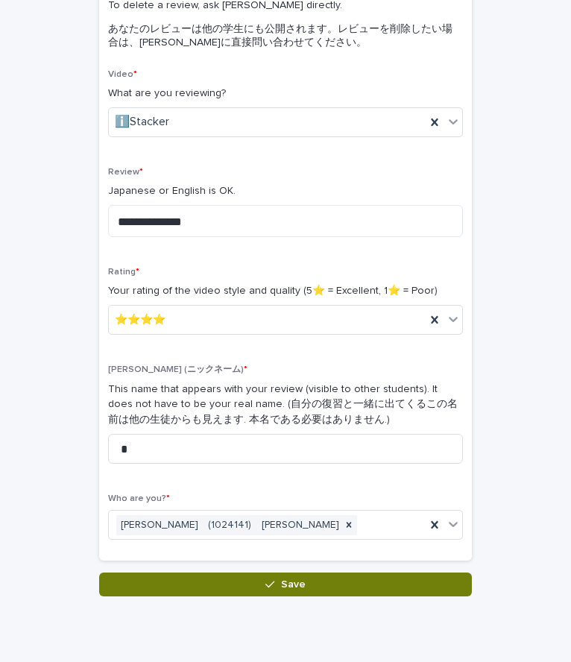
click at [118, 581] on button "Save" at bounding box center [285, 585] width 373 height 24
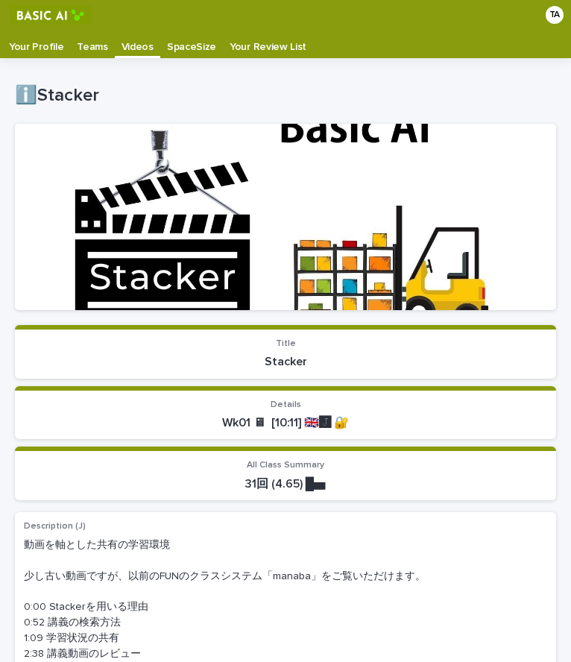
click at [135, 47] on p "Videos" at bounding box center [138, 42] width 32 height 24
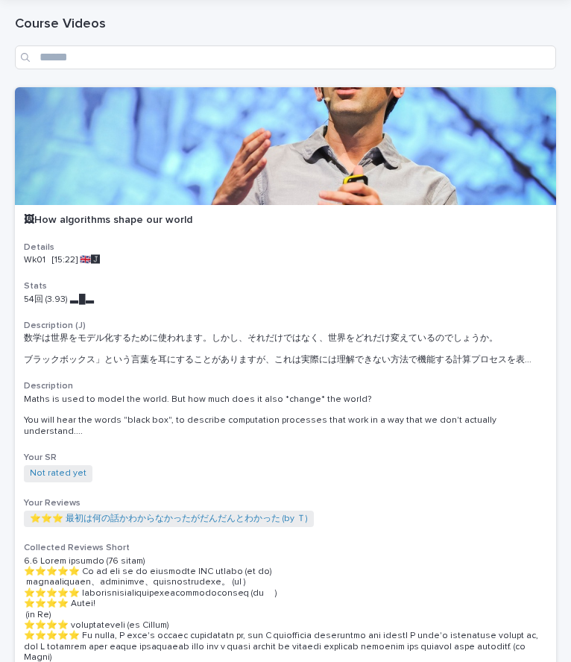
scroll to position [61, 0]
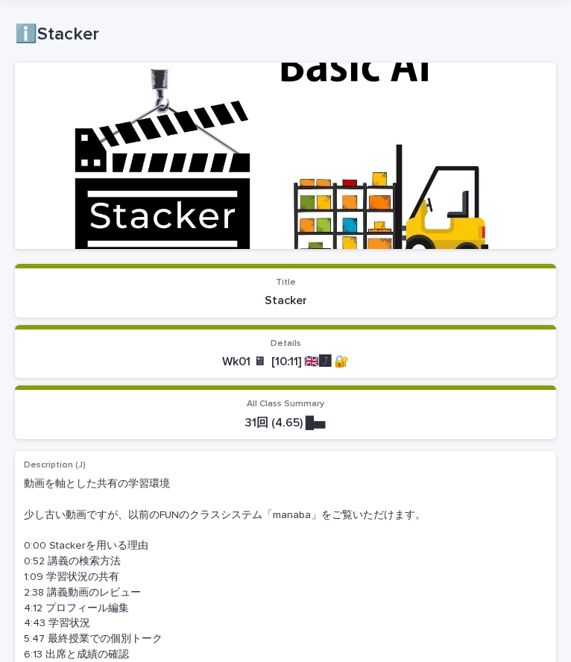
scroll to position [30, 0]
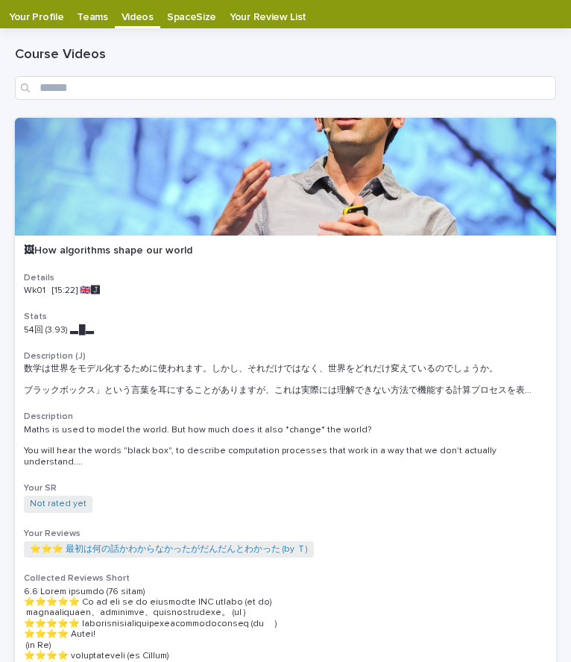
scroll to position [30, 0]
